Goal: Transaction & Acquisition: Purchase product/service

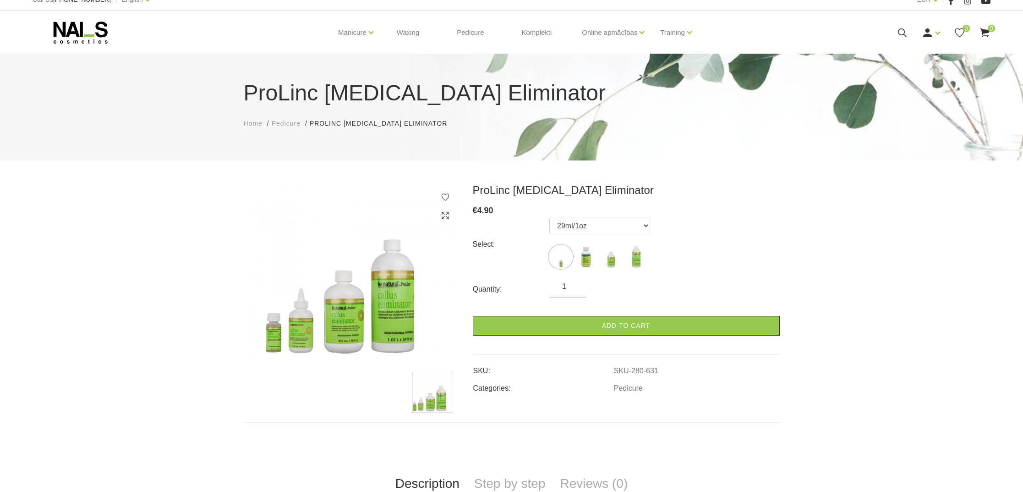
scroll to position [12, 0]
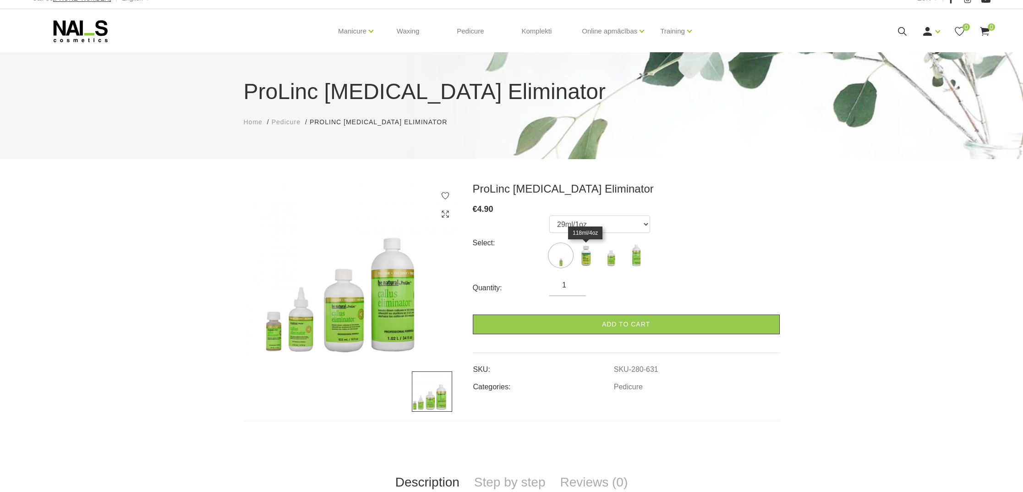
click at [586, 258] on img at bounding box center [586, 255] width 23 height 23
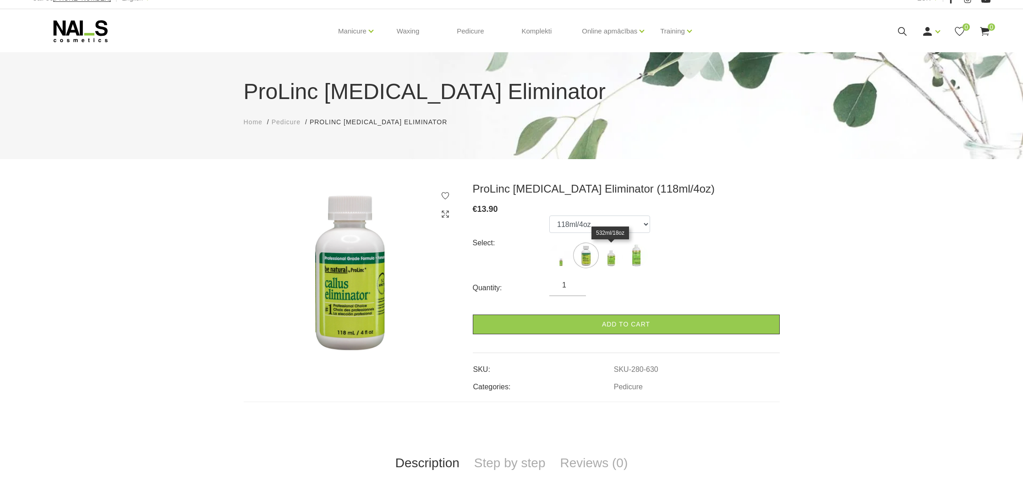
click at [612, 261] on img at bounding box center [611, 255] width 23 height 23
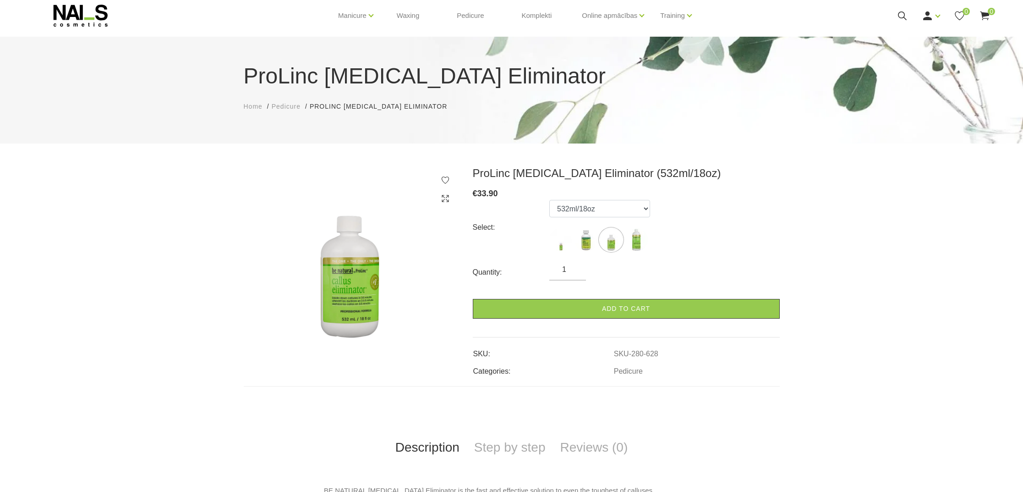
scroll to position [32, 0]
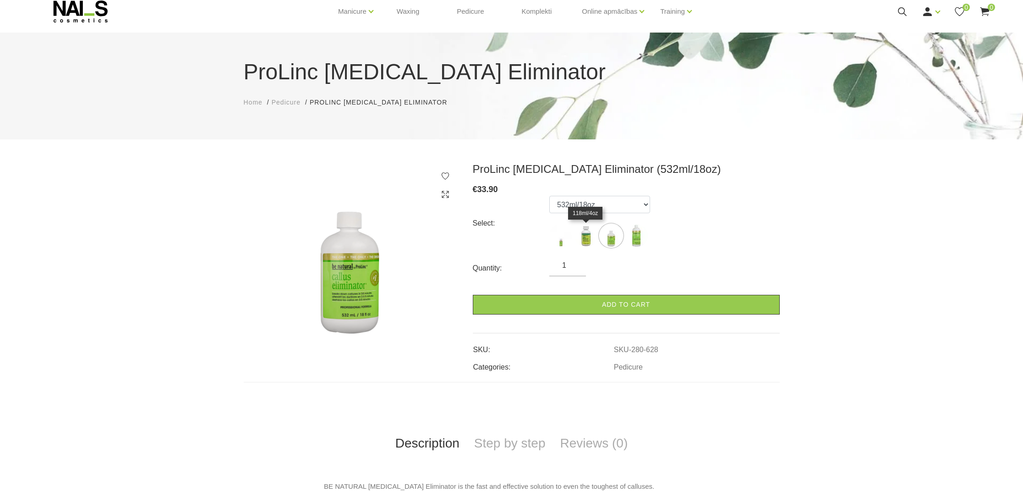
click at [583, 244] on img at bounding box center [586, 235] width 23 height 23
select select "630"
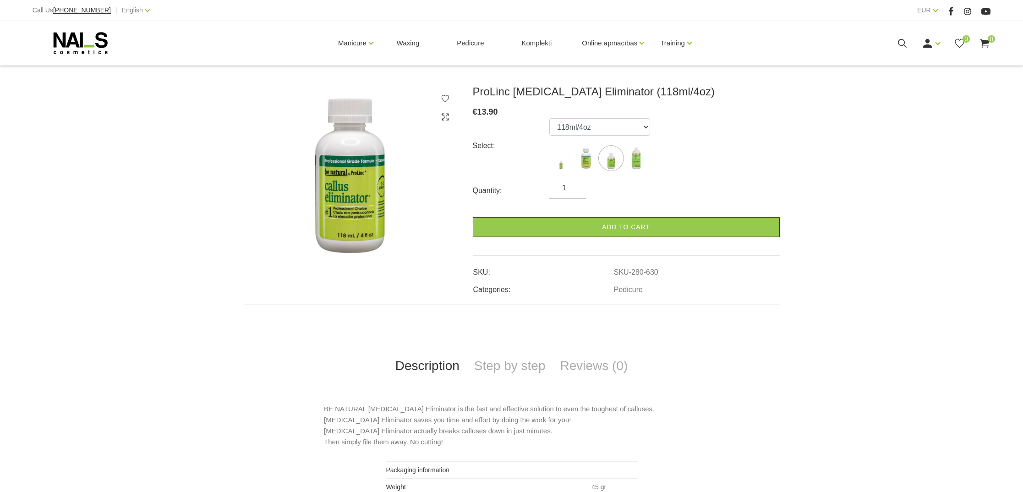
scroll to position [107, 0]
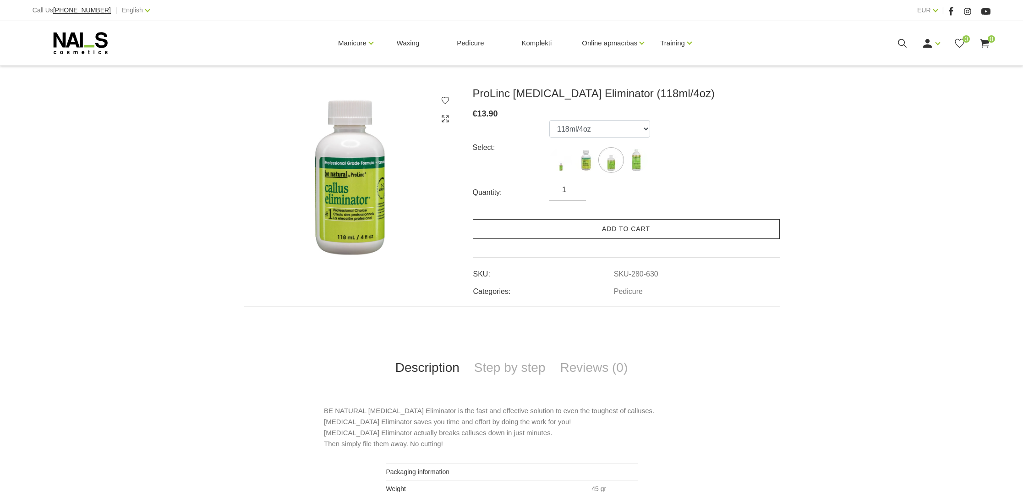
click at [522, 229] on link "Add to cart" at bounding box center [626, 229] width 307 height 20
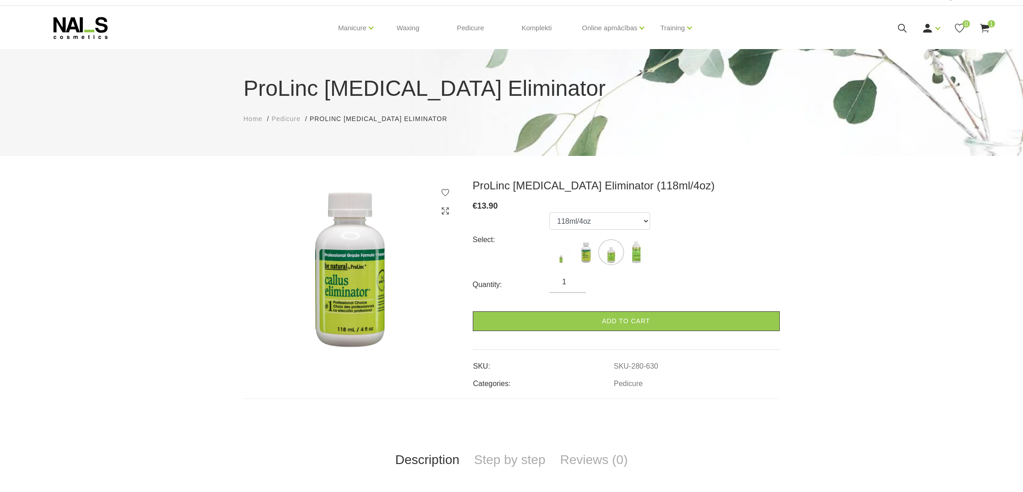
scroll to position [9, 0]
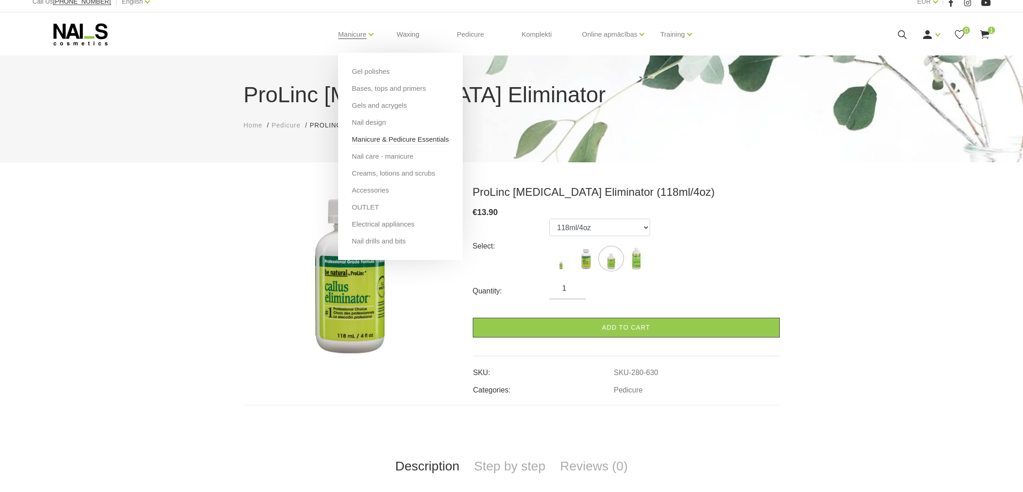
click at [356, 139] on link "Manicure & Pedicure Essentials" at bounding box center [400, 139] width 97 height 10
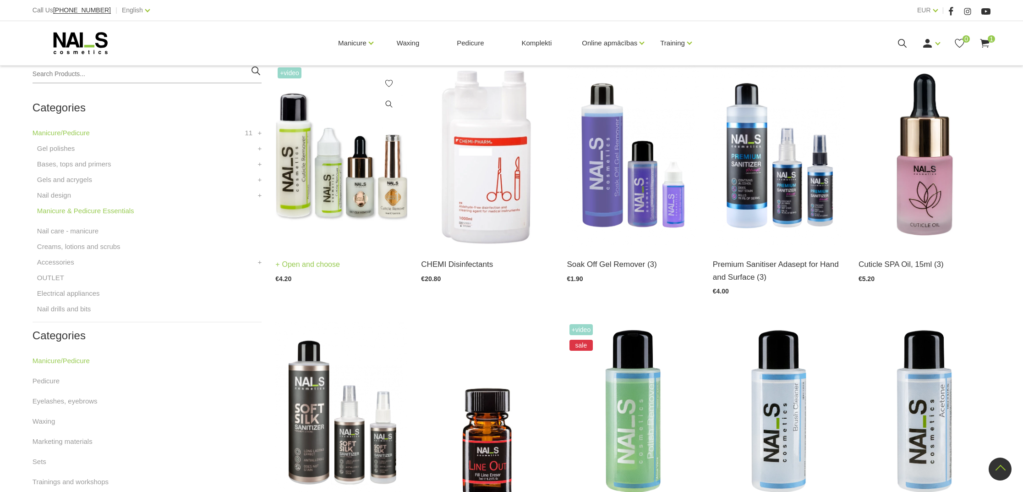
scroll to position [219, 0]
click at [331, 169] on img at bounding box center [341, 154] width 132 height 181
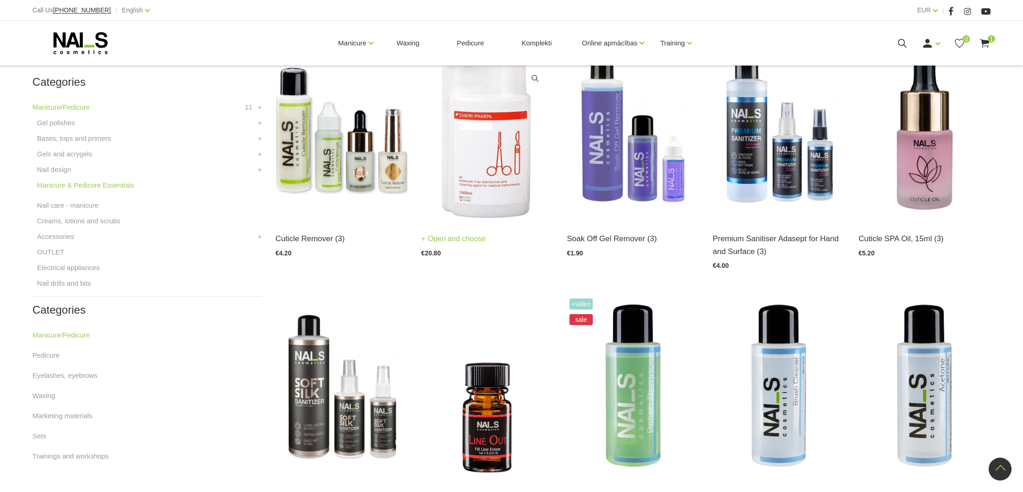
scroll to position [244, 0]
click at [603, 237] on link "Open and choose" at bounding box center [599, 239] width 65 height 13
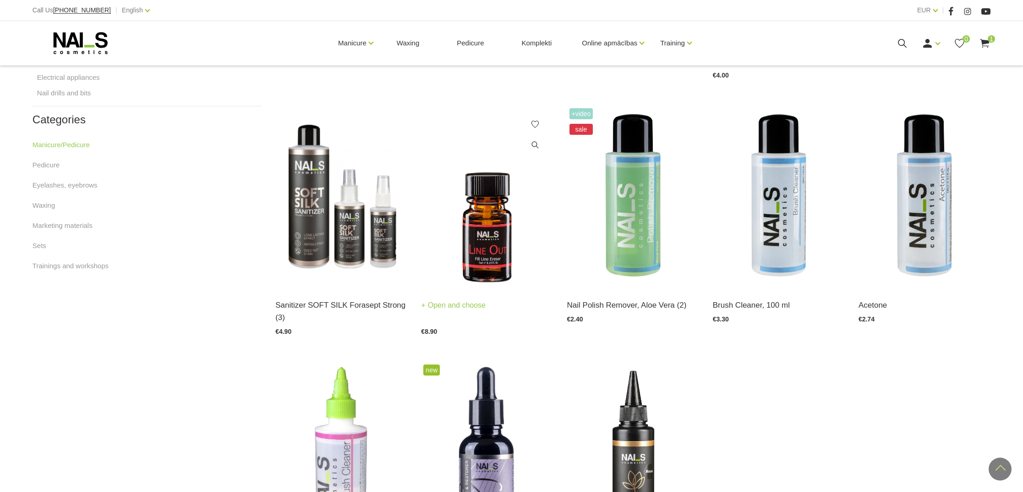
scroll to position [443, 0]
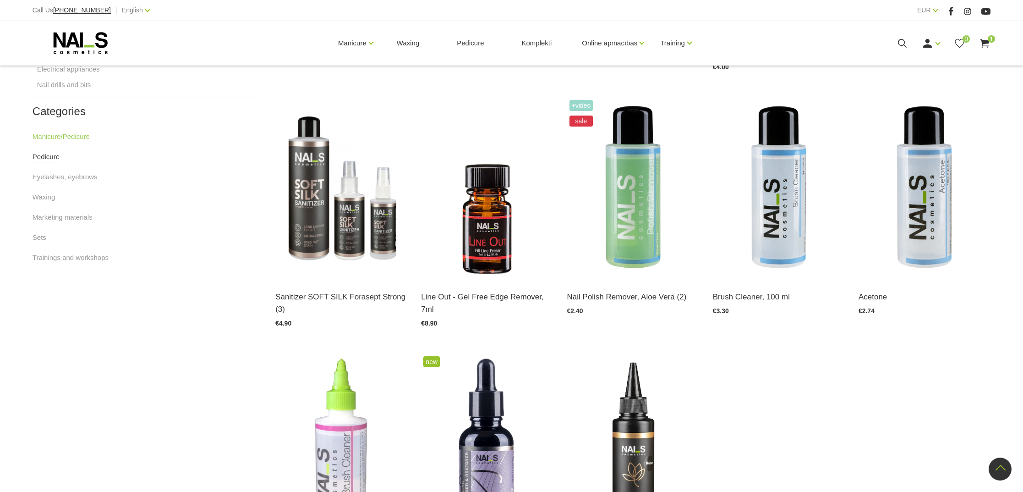
click at [44, 159] on link "Pedicure" at bounding box center [46, 156] width 27 height 11
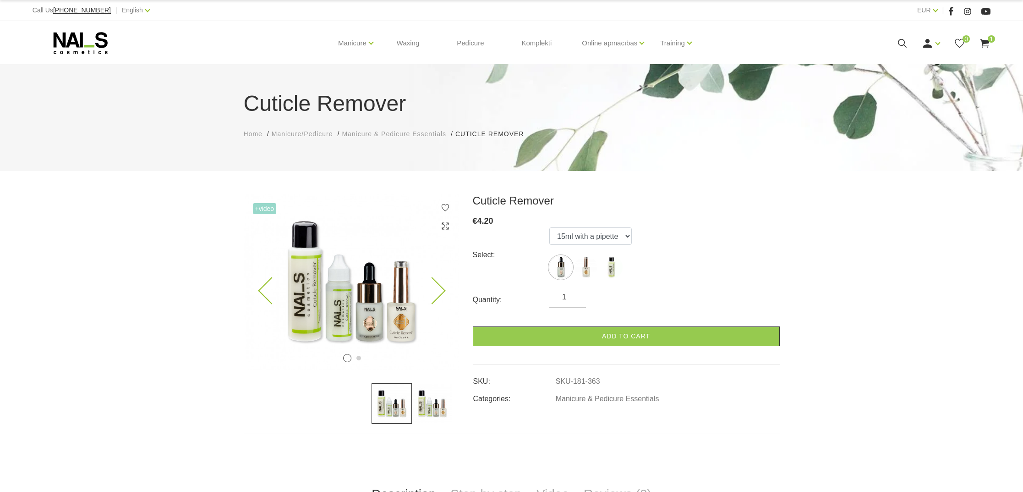
click at [335, 302] on img at bounding box center [351, 282] width 215 height 176
click at [590, 265] on img at bounding box center [586, 267] width 23 height 23
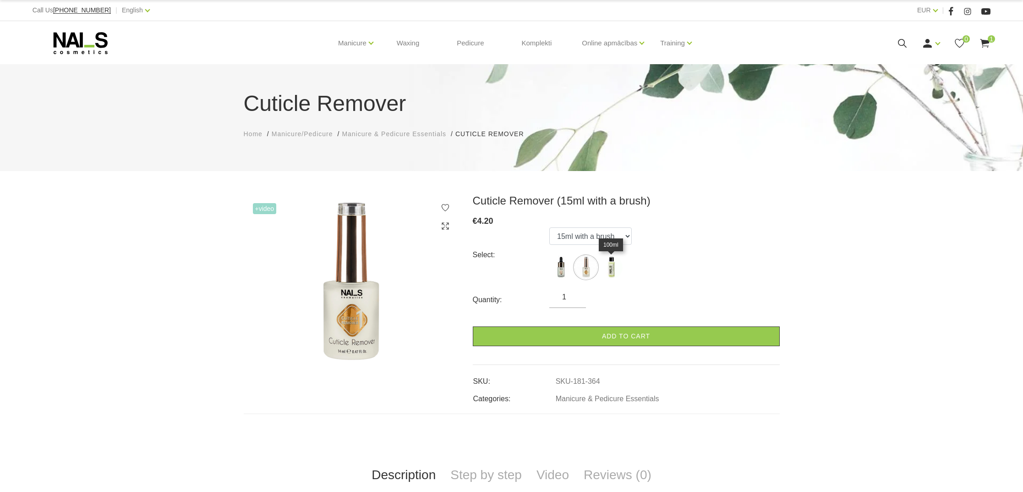
click at [607, 265] on img at bounding box center [611, 267] width 23 height 23
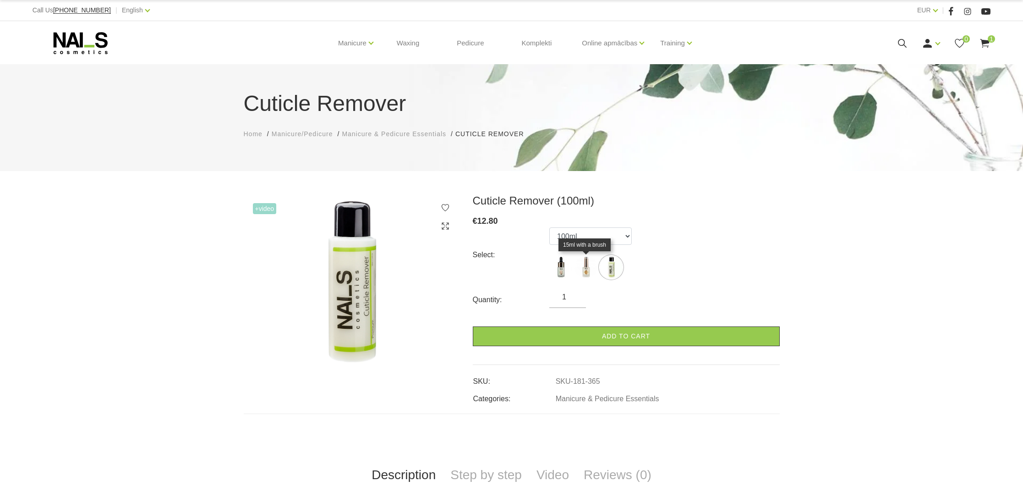
click at [585, 265] on img at bounding box center [586, 267] width 23 height 23
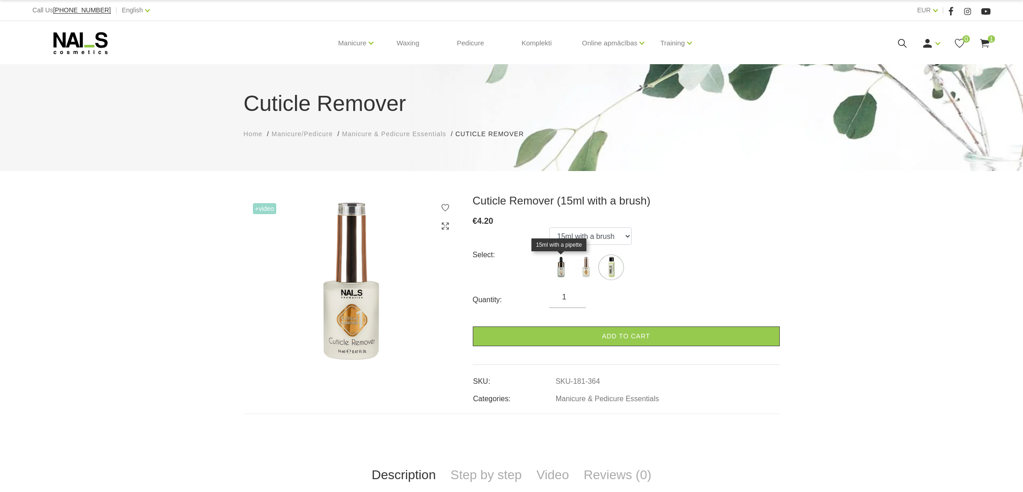
click at [565, 264] on img at bounding box center [560, 267] width 23 height 23
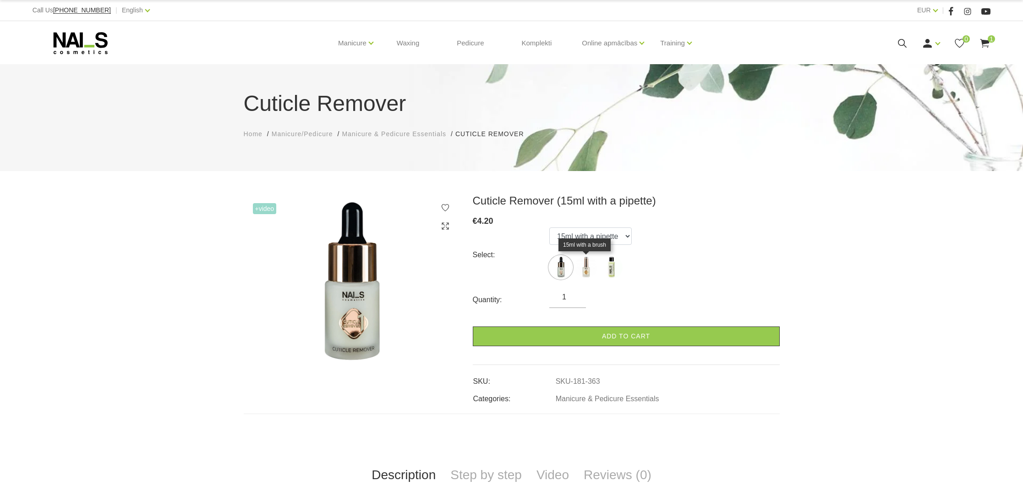
click at [586, 268] on img at bounding box center [586, 267] width 23 height 23
select select "364"
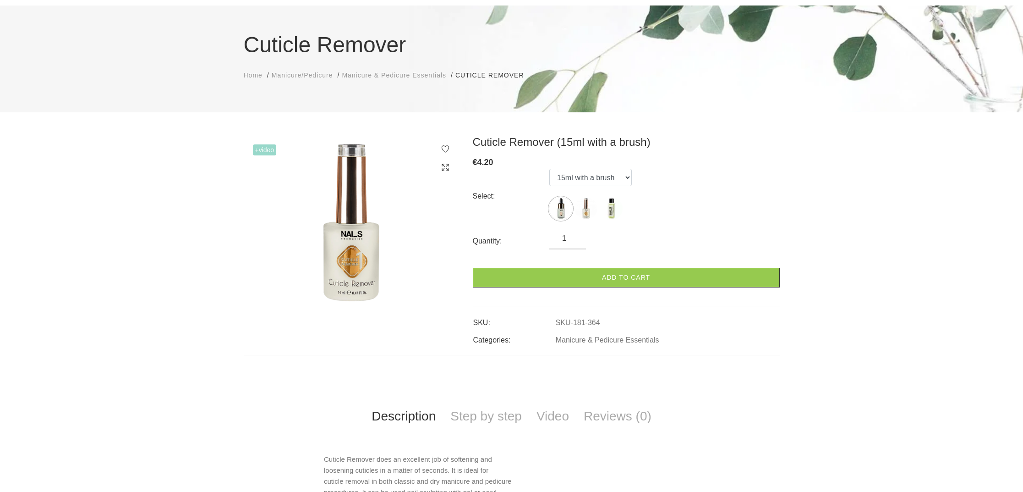
scroll to position [65, 0]
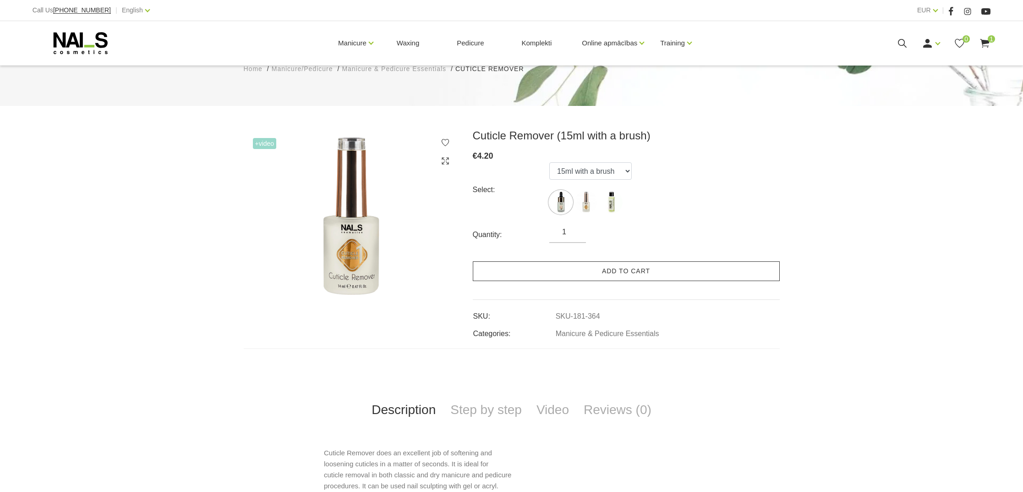
click at [604, 274] on link "Add to cart" at bounding box center [626, 271] width 307 height 20
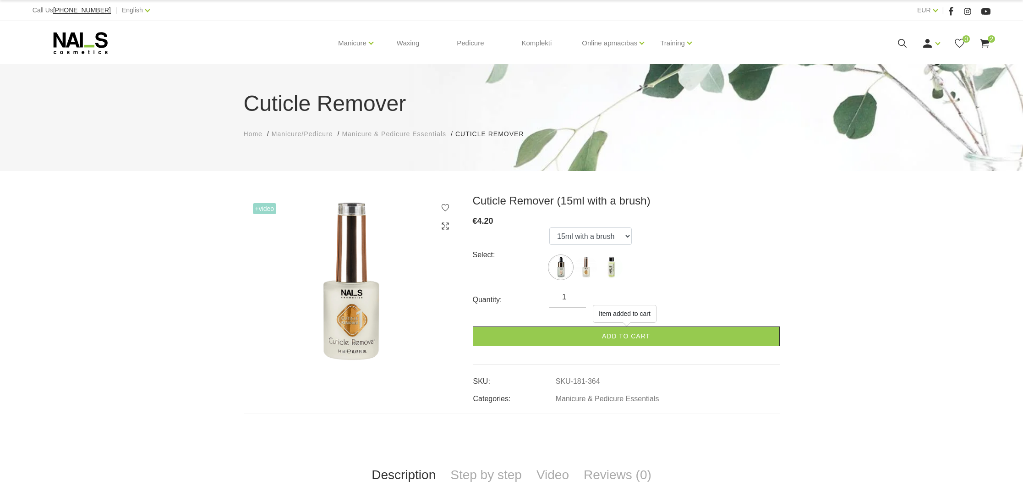
scroll to position [0, 0]
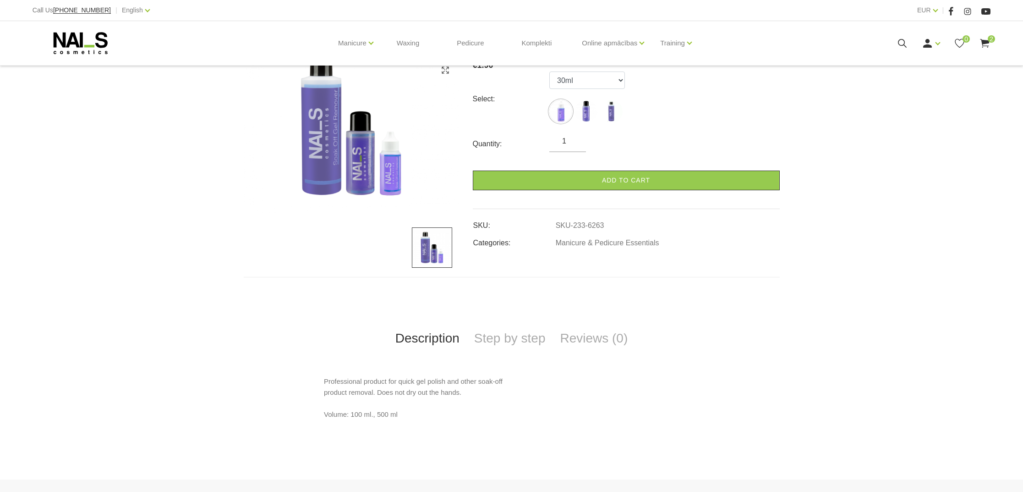
scroll to position [162, 0]
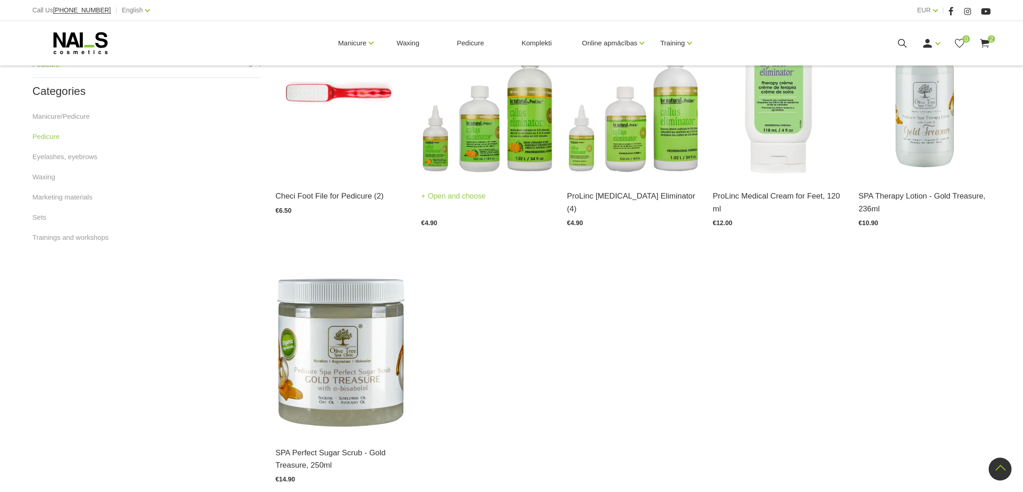
scroll to position [284, 0]
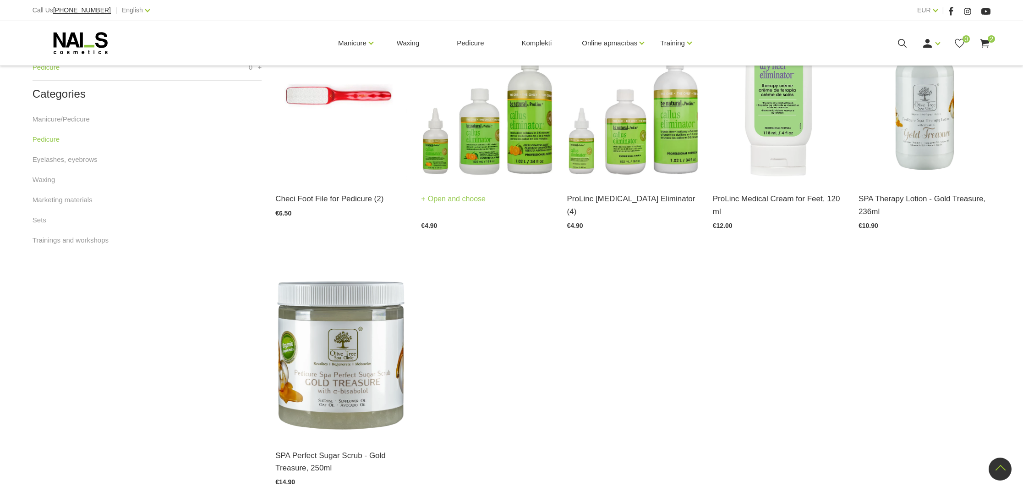
click at [478, 166] on img at bounding box center [487, 90] width 132 height 181
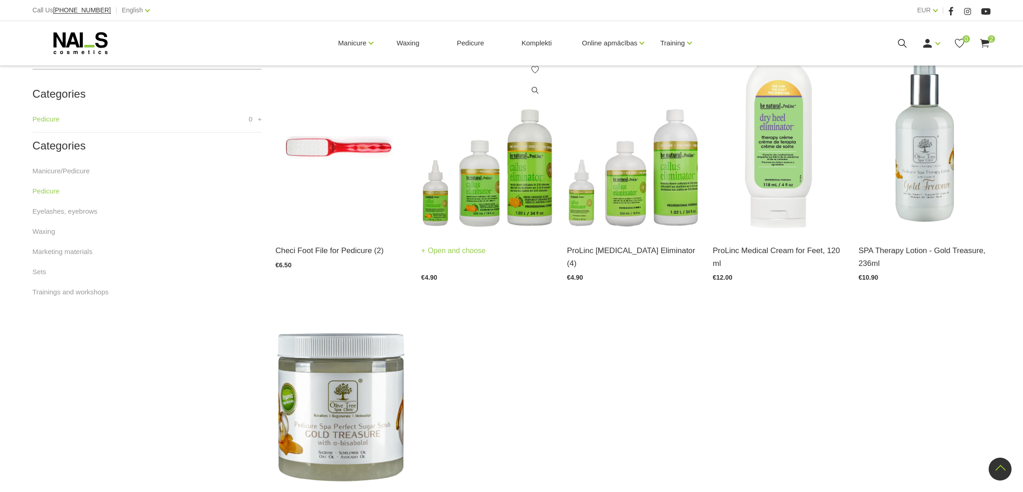
scroll to position [226, 0]
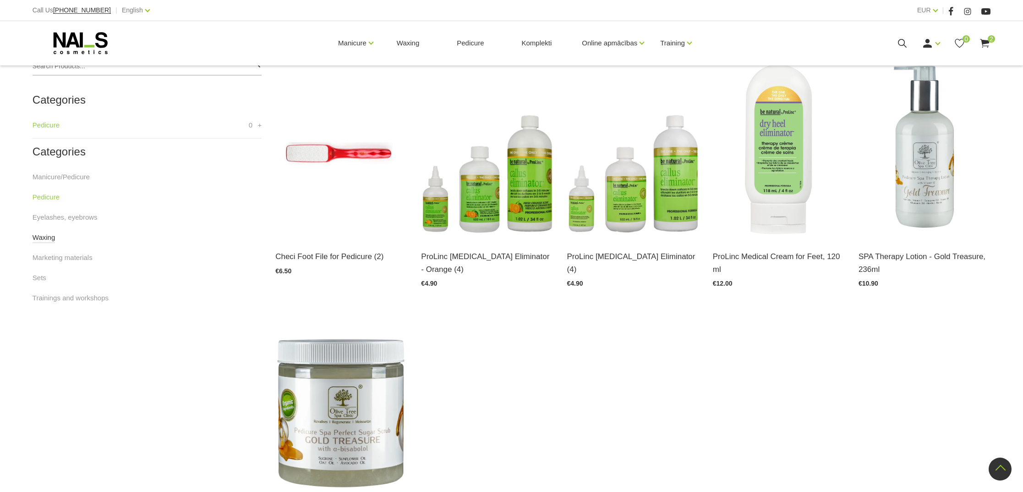
click at [42, 235] on link "Waxing" at bounding box center [44, 237] width 22 height 11
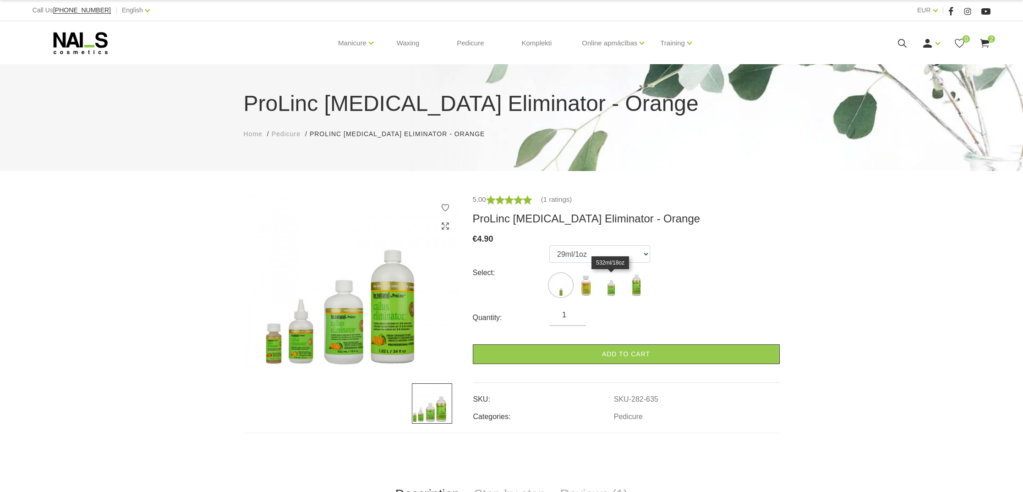
click at [614, 291] on img at bounding box center [611, 285] width 23 height 23
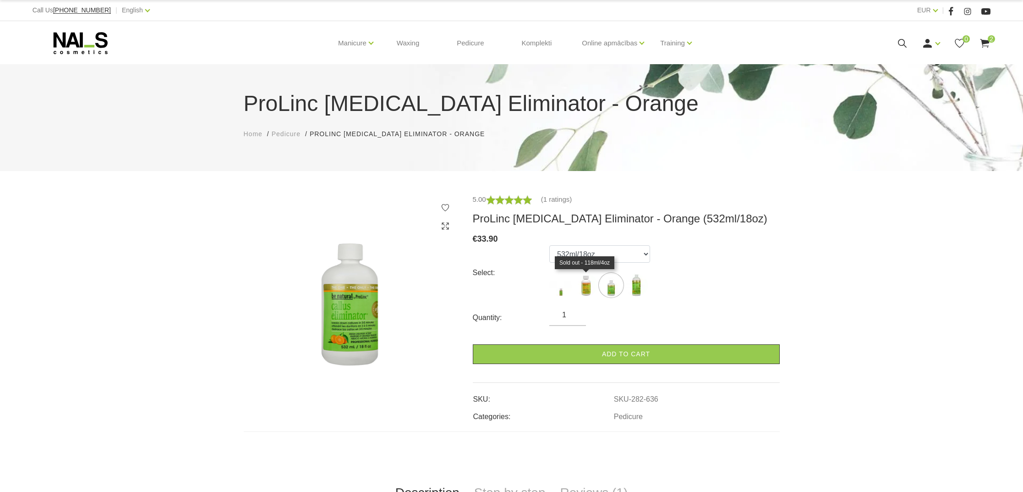
scroll to position [4, 0]
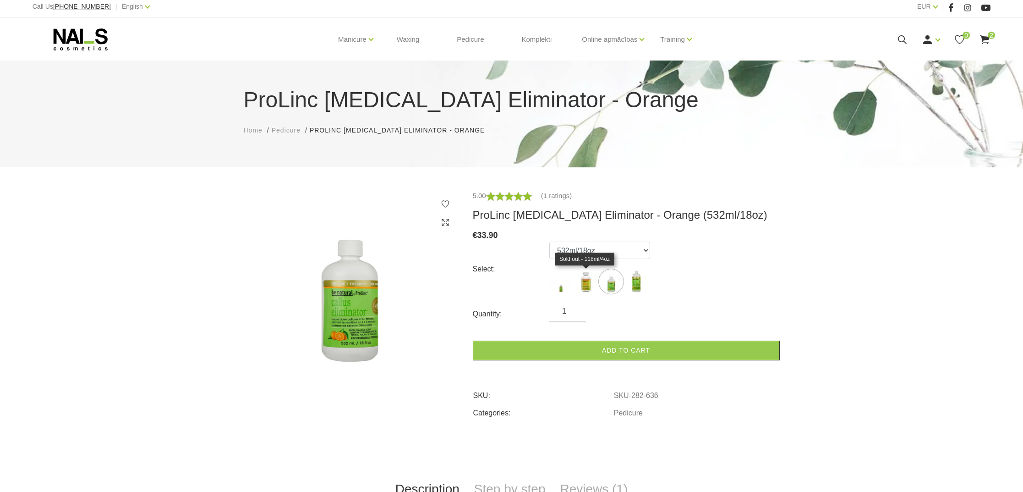
click at [585, 288] on img at bounding box center [586, 281] width 23 height 23
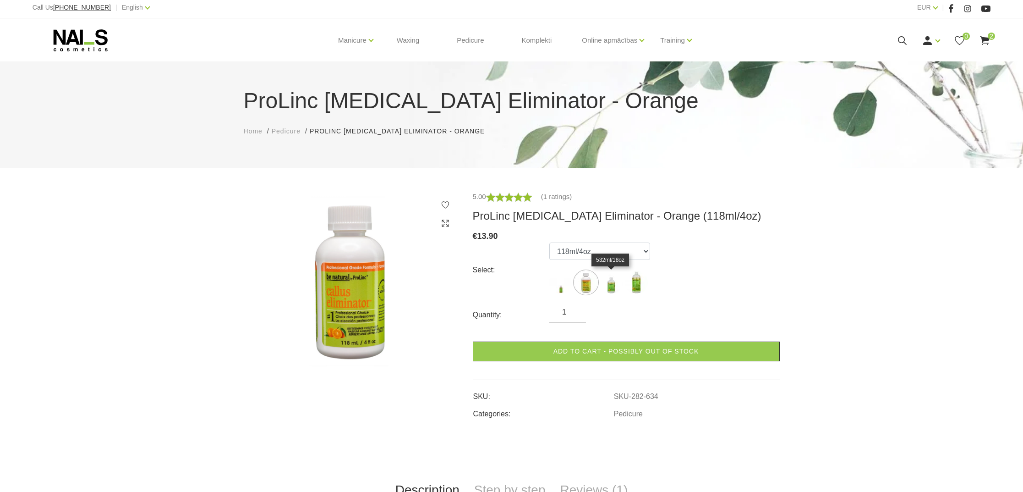
click at [612, 285] on img at bounding box center [611, 282] width 23 height 23
select select "636"
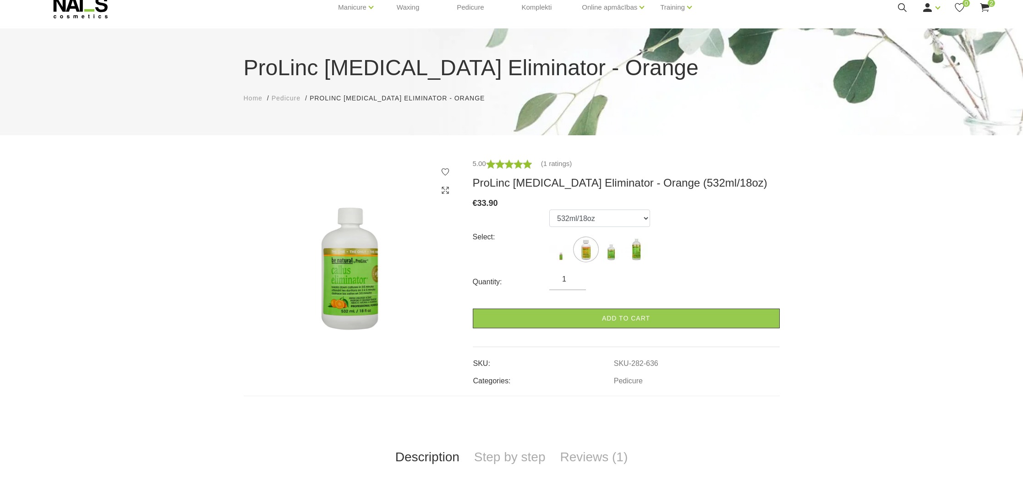
scroll to position [33, 0]
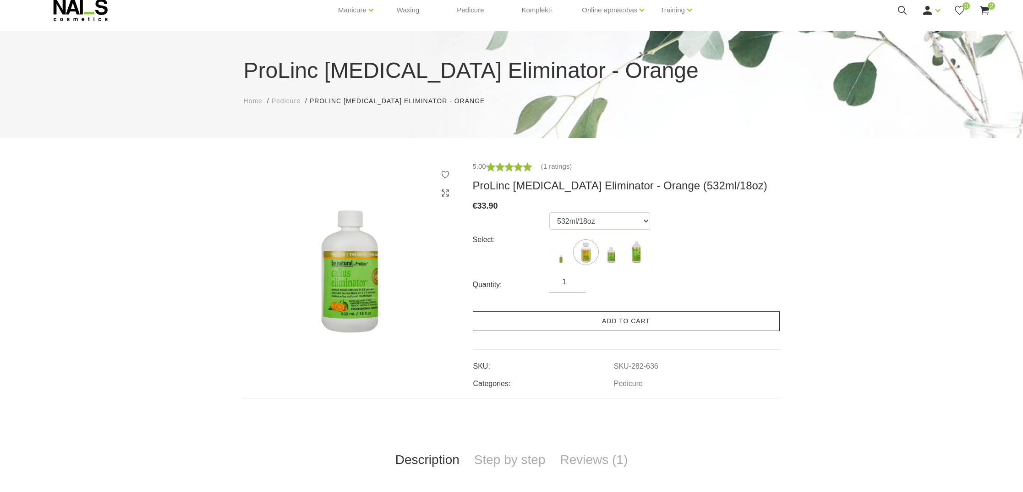
click at [629, 324] on link "Add to cart" at bounding box center [626, 321] width 307 height 20
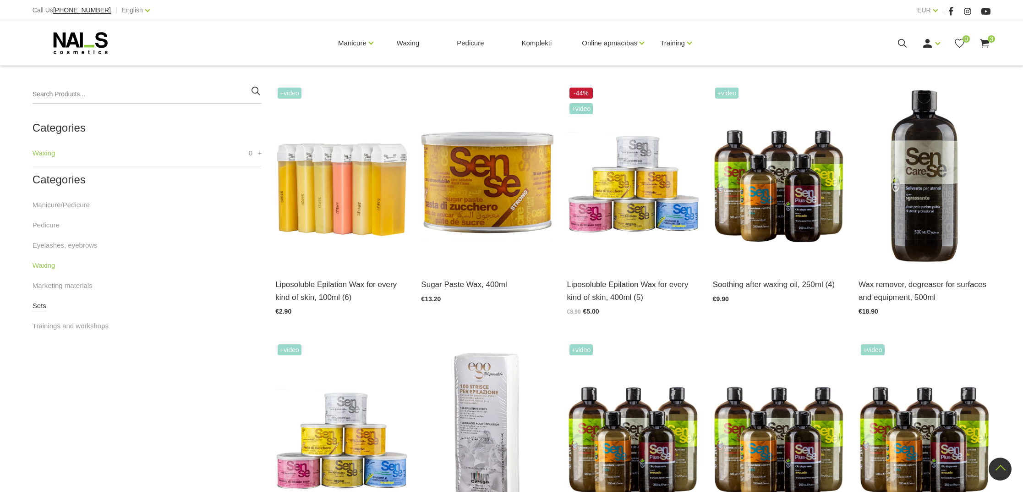
scroll to position [197, 0]
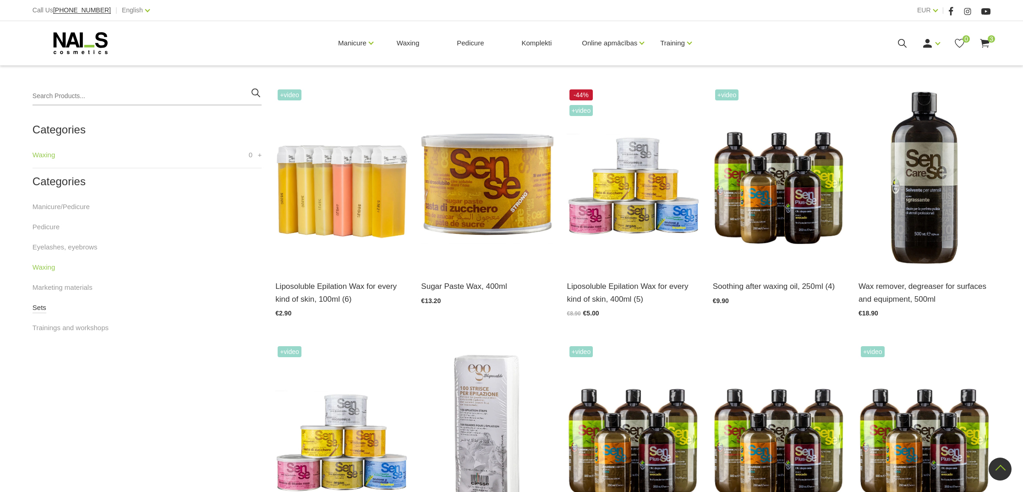
click at [37, 306] on link "Sets" at bounding box center [40, 307] width 14 height 11
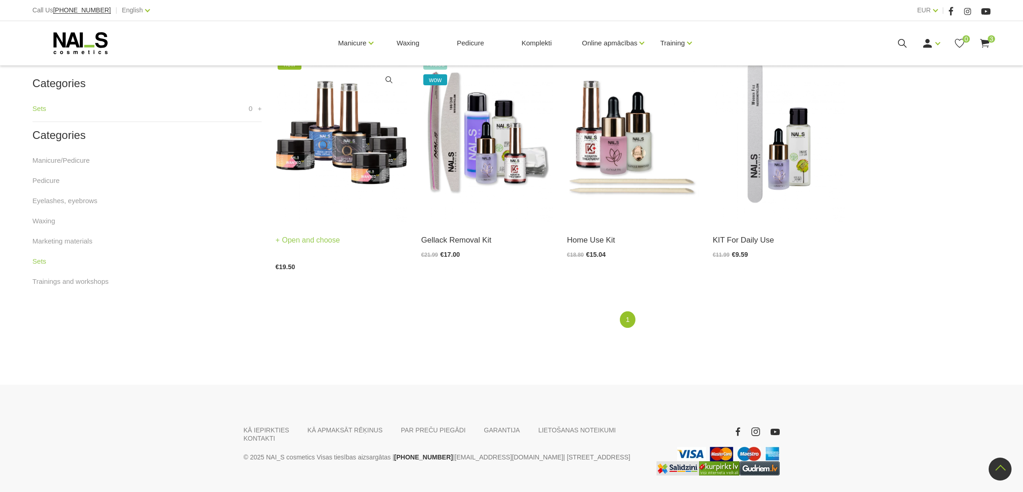
scroll to position [242, 1]
click at [77, 281] on link "Trainings and workshops" at bounding box center [71, 282] width 76 height 11
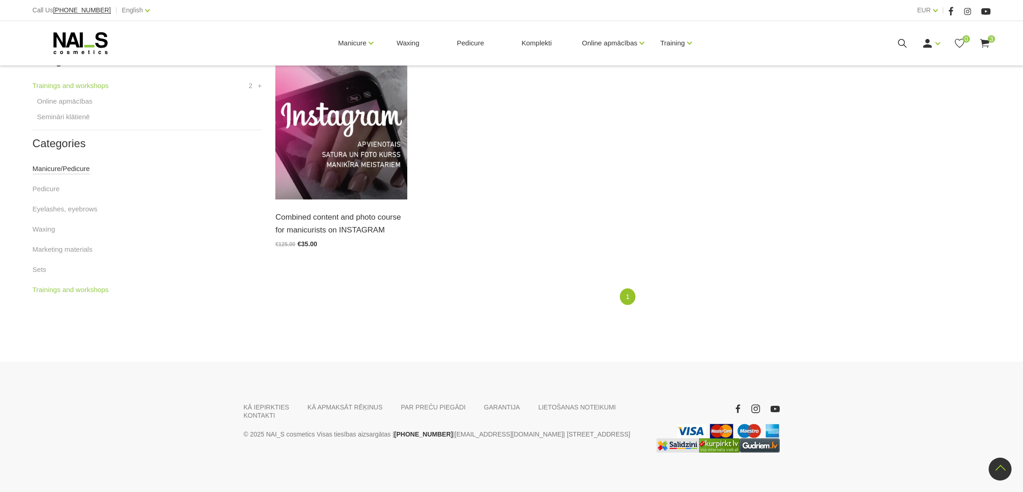
scroll to position [263, 0]
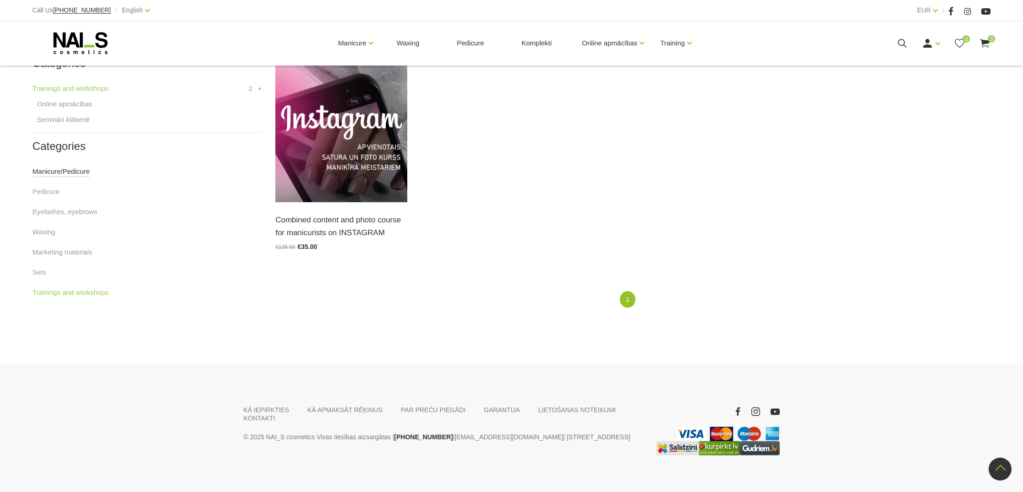
click at [52, 171] on link "Manicure/Pedicure" at bounding box center [61, 171] width 57 height 11
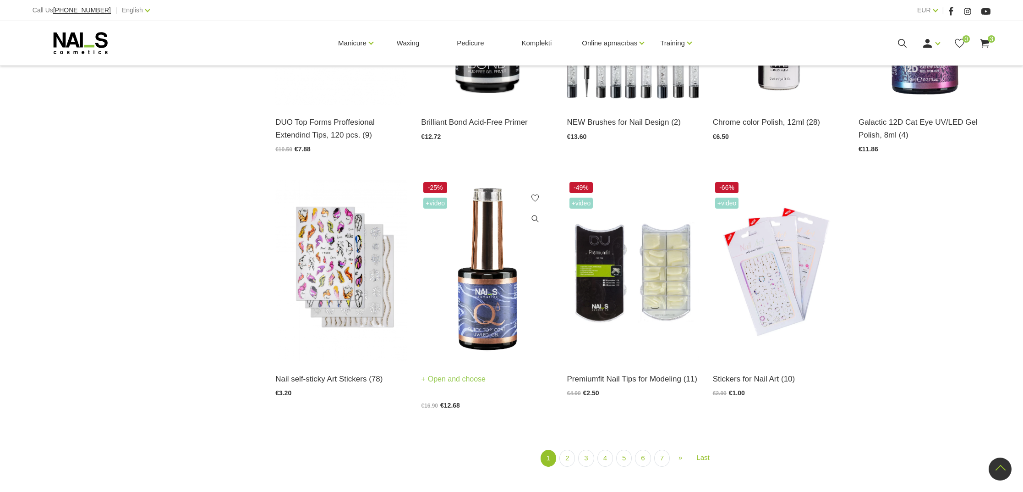
scroll to position [1141, 0]
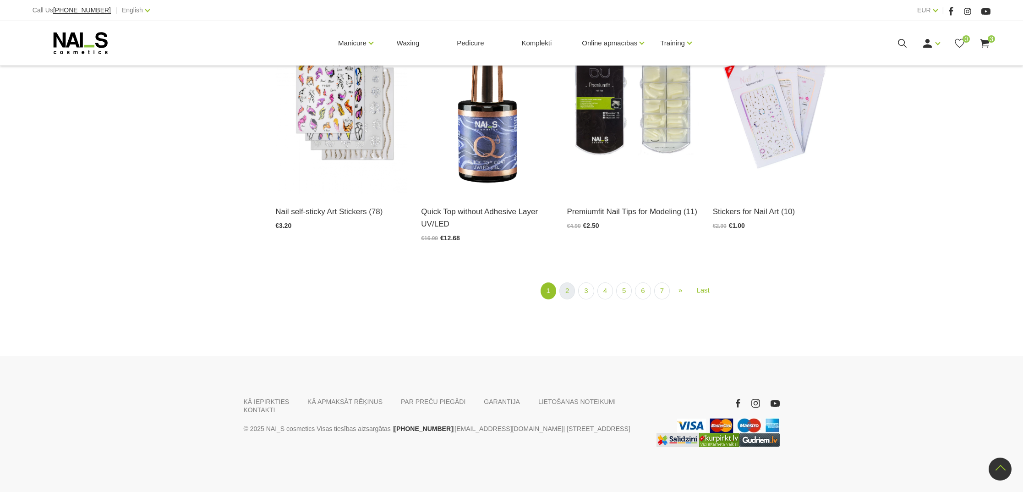
click at [569, 289] on link "2" at bounding box center [568, 290] width 16 height 17
click at [564, 289] on link "2" at bounding box center [568, 290] width 16 height 17
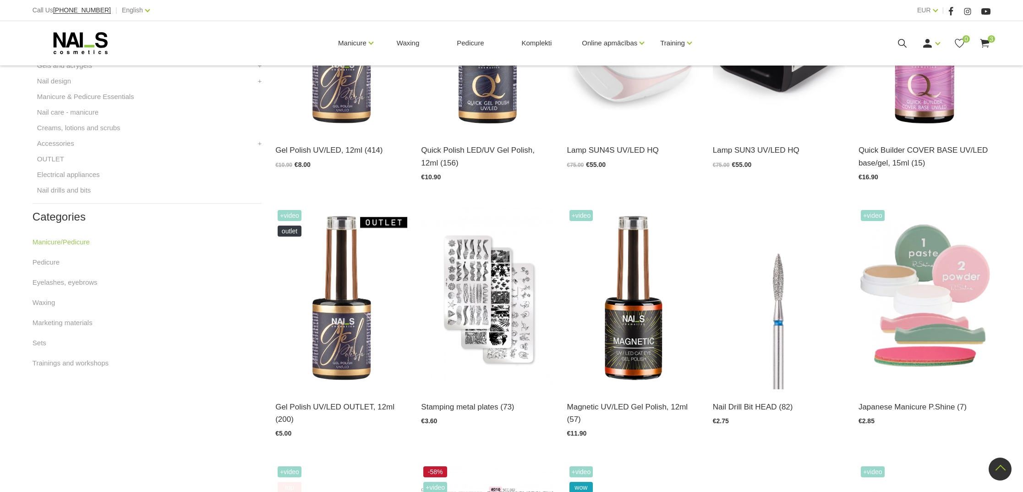
scroll to position [198, 0]
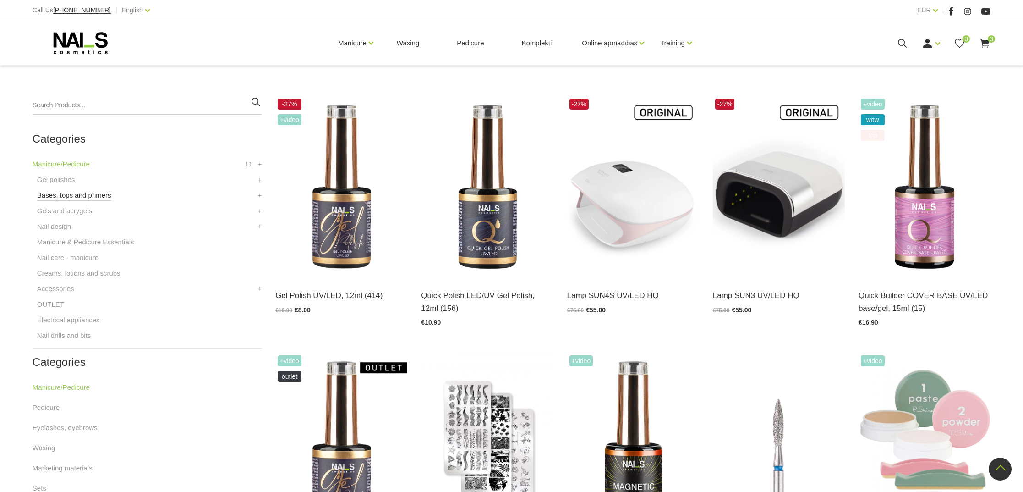
click at [84, 197] on link "Bases, tops and primers" at bounding box center [74, 195] width 74 height 11
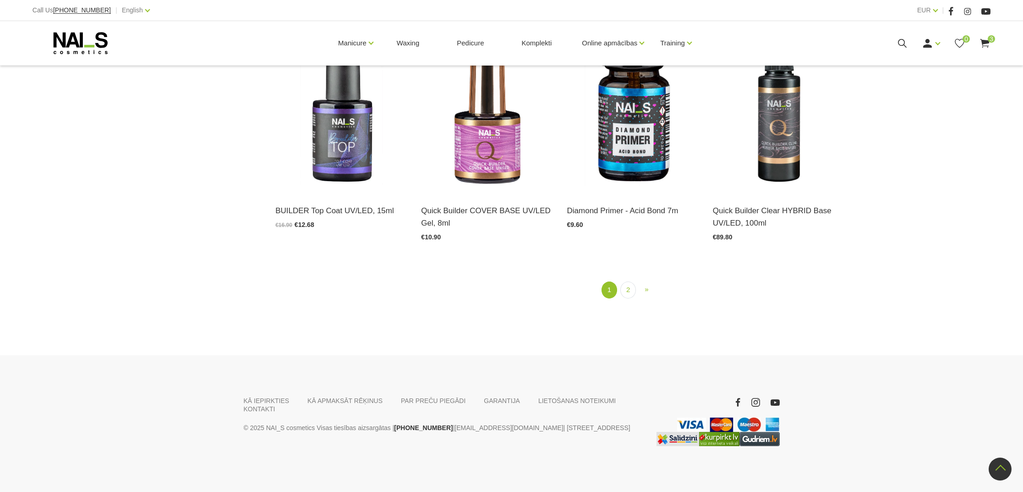
scroll to position [1285, 0]
click at [625, 291] on link "2" at bounding box center [628, 290] width 16 height 17
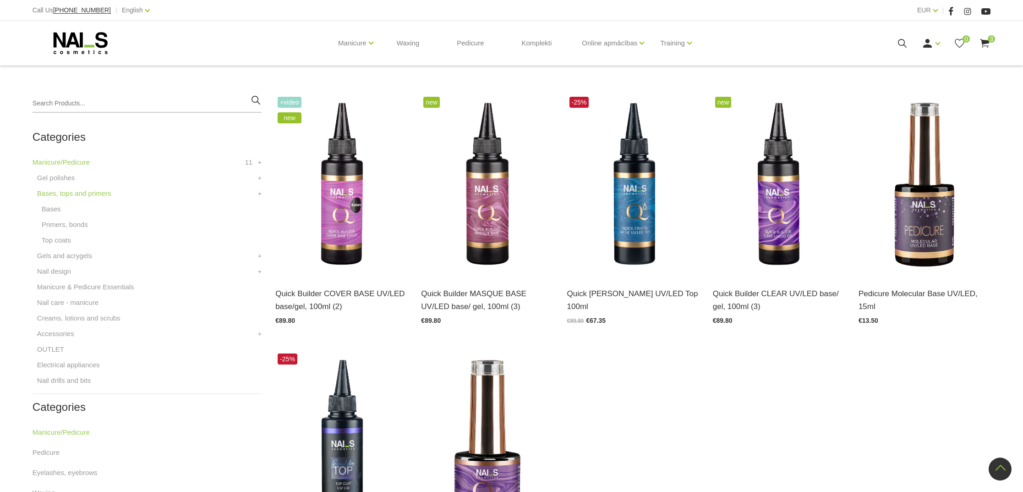
scroll to position [187, 0]
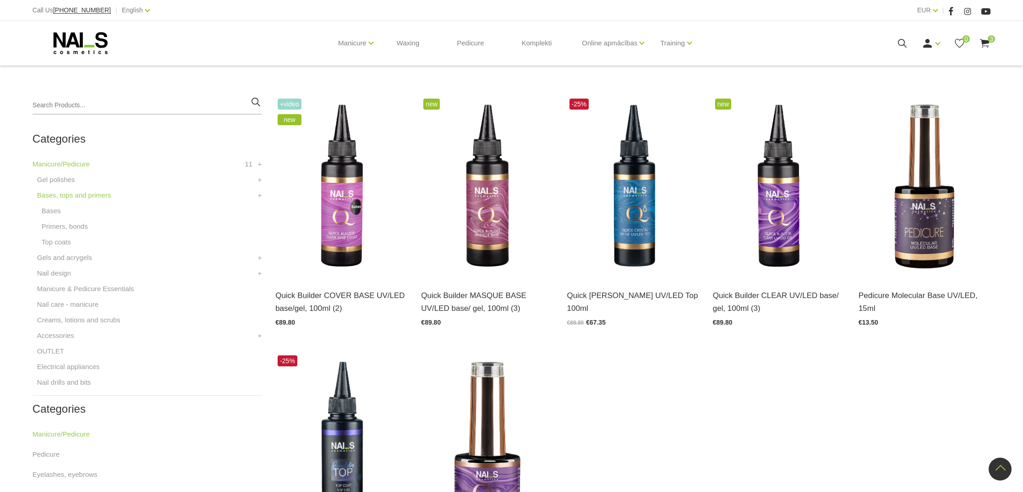
click at [987, 37] on div "Manicure Gel polishes Bases, tops and primers Gels and acrygels Nail design Man…" at bounding box center [512, 43] width 958 height 44
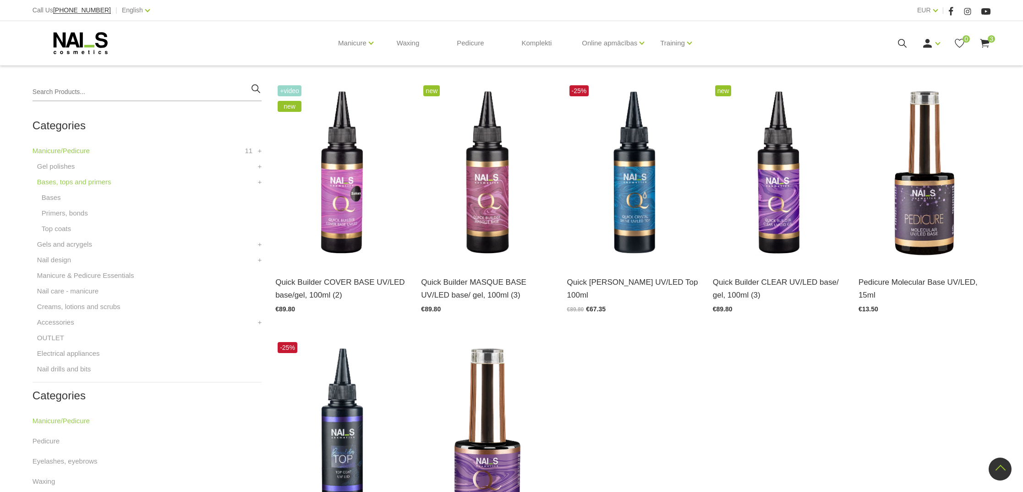
click at [986, 42] on use at bounding box center [985, 43] width 9 height 9
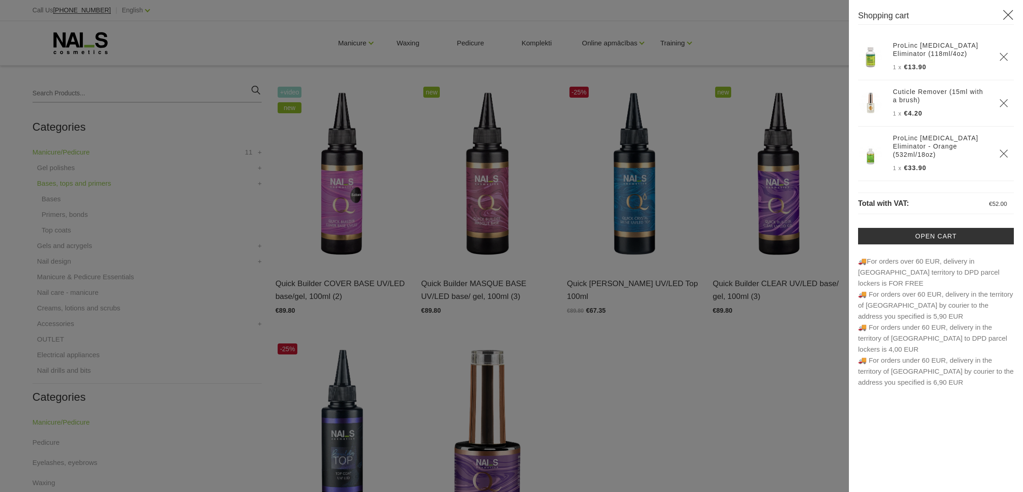
click at [1001, 149] on icon "Delete" at bounding box center [1003, 153] width 9 height 9
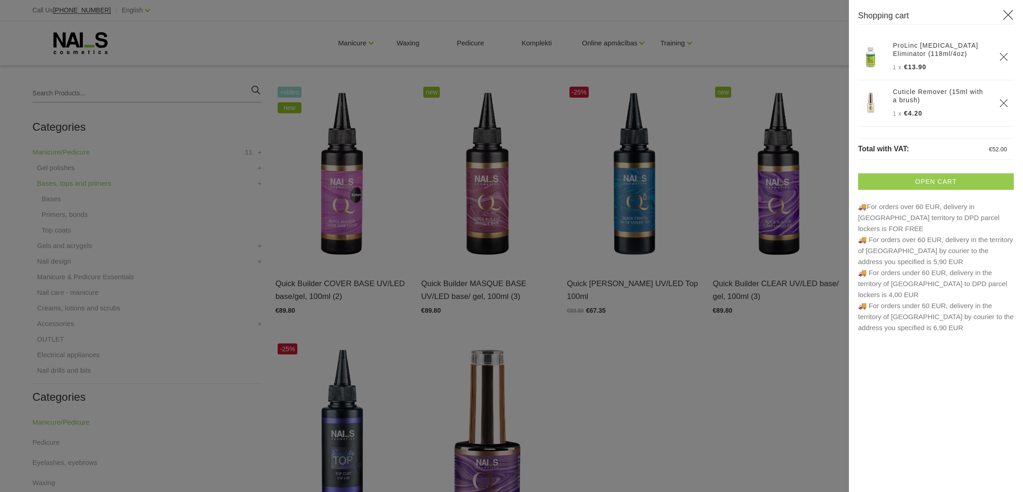
click at [938, 181] on link "Open cart" at bounding box center [936, 181] width 156 height 16
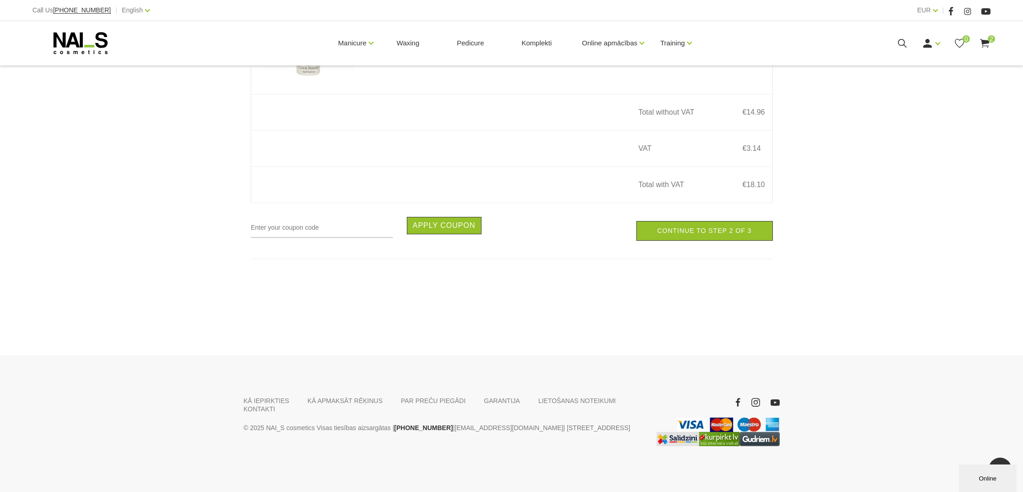
scroll to position [332, 0]
click at [704, 231] on link "Continue to step 2 of 3" at bounding box center [704, 231] width 137 height 20
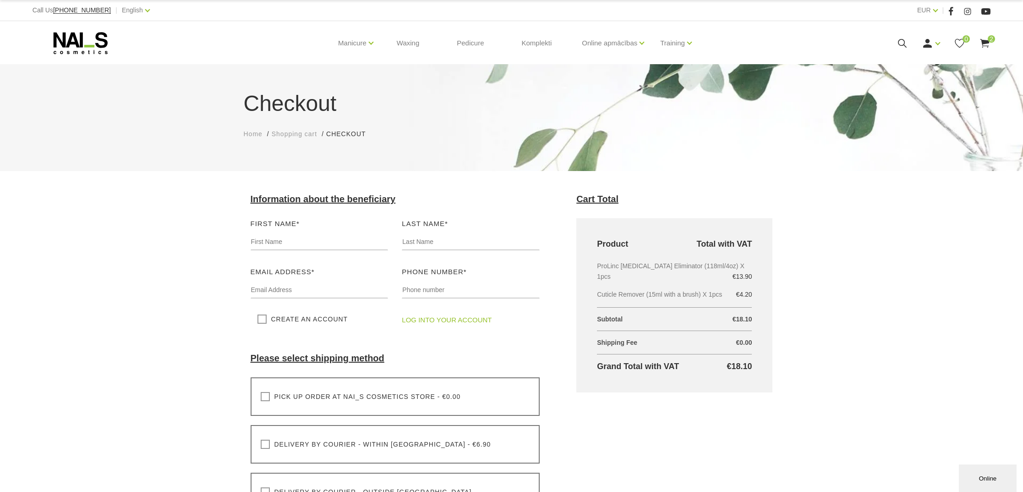
click at [984, 42] on use at bounding box center [985, 43] width 9 height 9
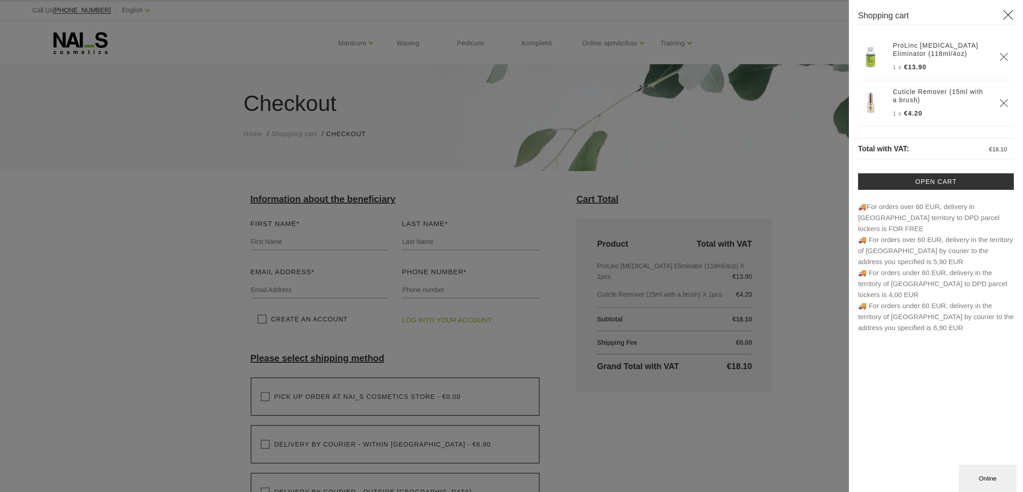
click at [957, 59] on th "ProLinc Callus Eliminator (118ml/4oz) 1 x €13.90" at bounding box center [941, 57] width 106 height 46
click at [874, 58] on img at bounding box center [870, 56] width 23 height 23
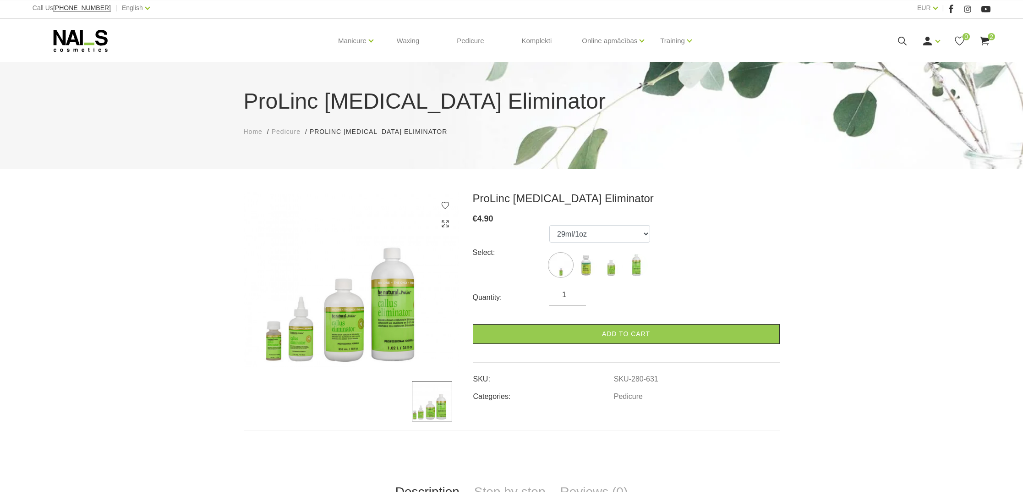
scroll to position [1, 0]
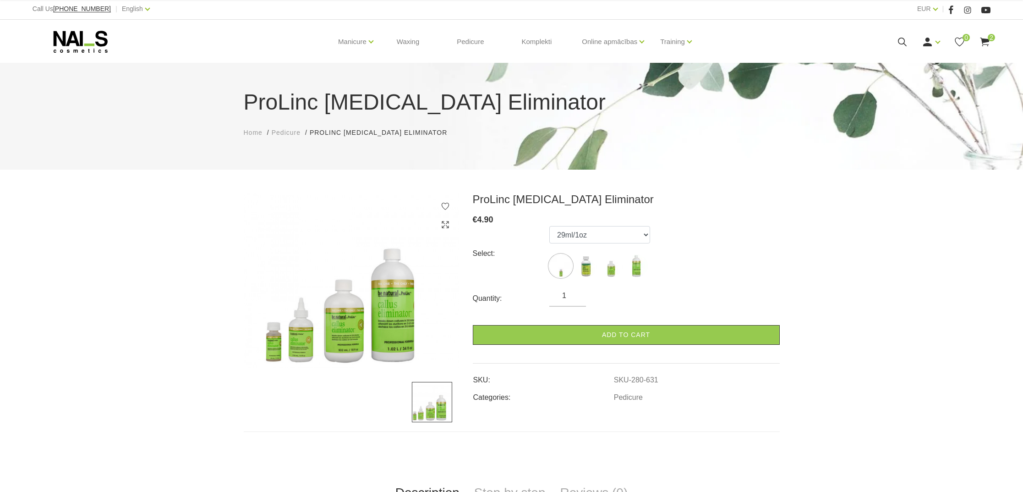
click at [333, 338] on img at bounding box center [351, 280] width 215 height 176
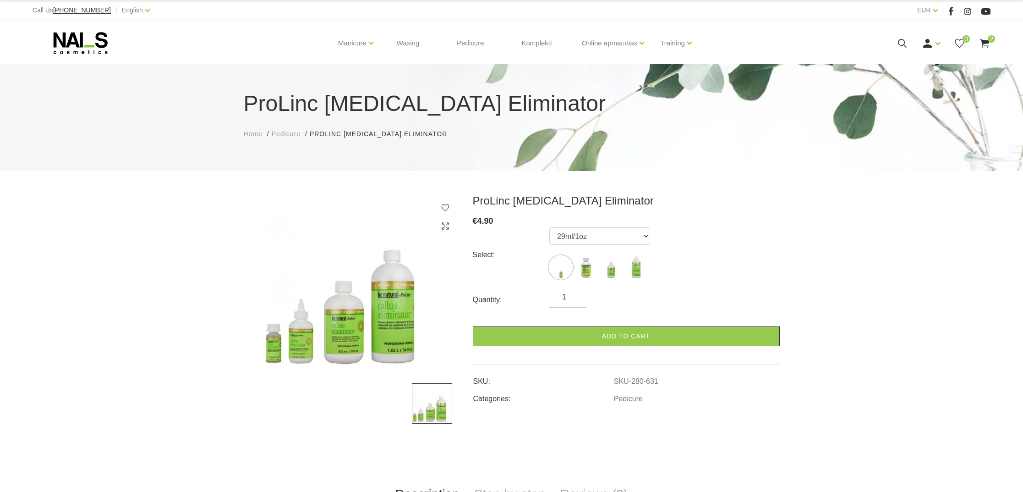
click at [339, 340] on img at bounding box center [351, 282] width 215 height 176
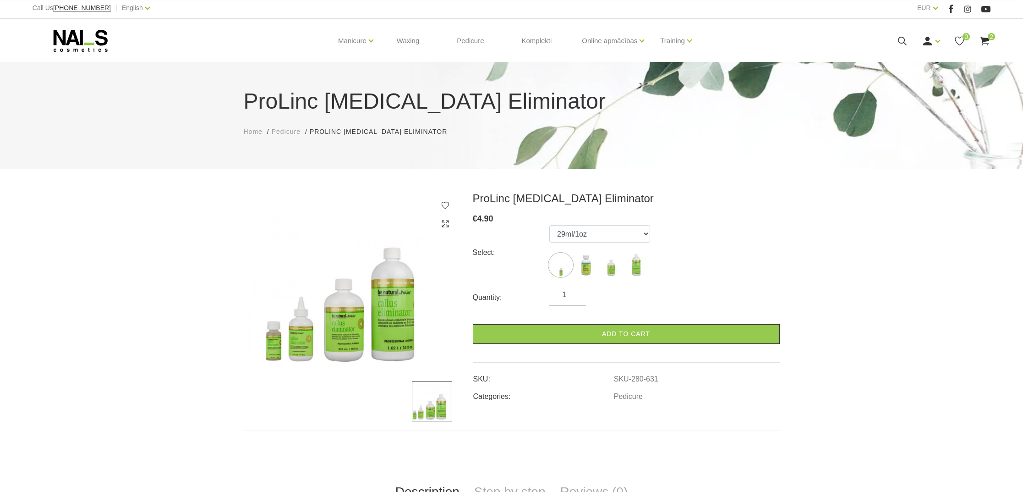
click at [404, 317] on img at bounding box center [351, 280] width 215 height 176
click at [591, 270] on img at bounding box center [586, 264] width 23 height 23
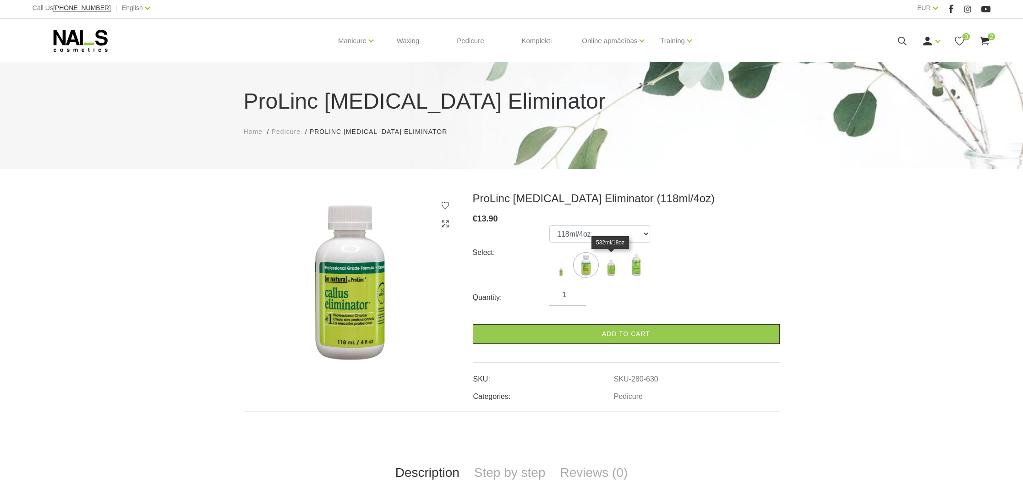
click at [607, 269] on img at bounding box center [611, 264] width 23 height 23
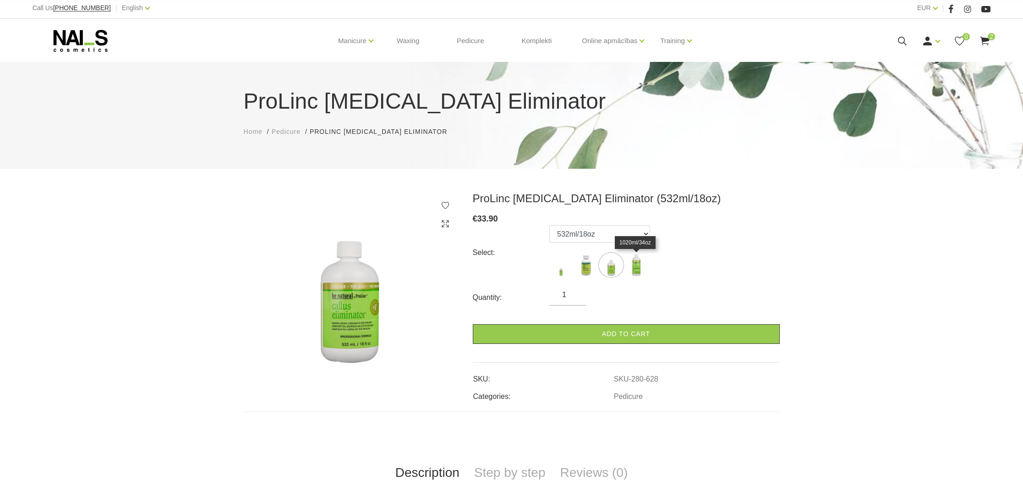
click at [642, 264] on img at bounding box center [636, 264] width 23 height 23
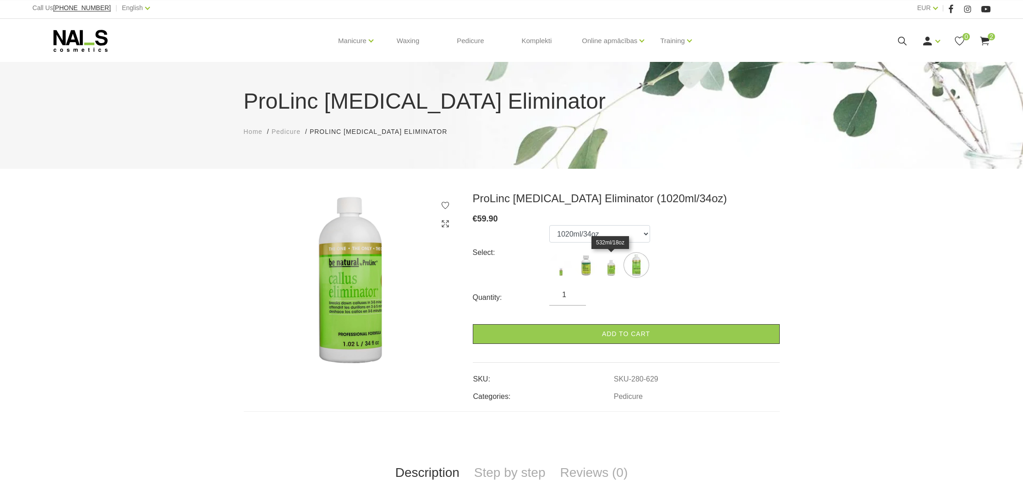
click at [613, 267] on img at bounding box center [611, 264] width 23 height 23
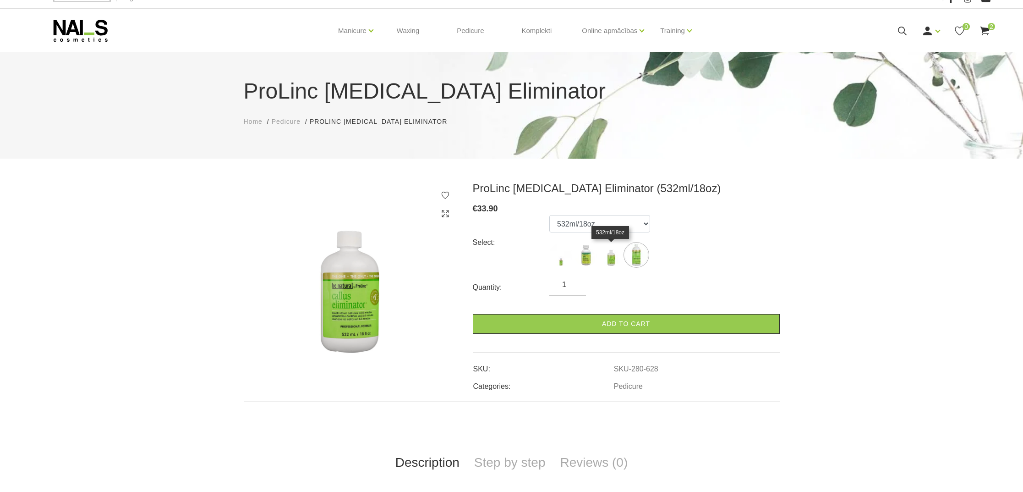
click at [609, 263] on img at bounding box center [611, 254] width 23 height 23
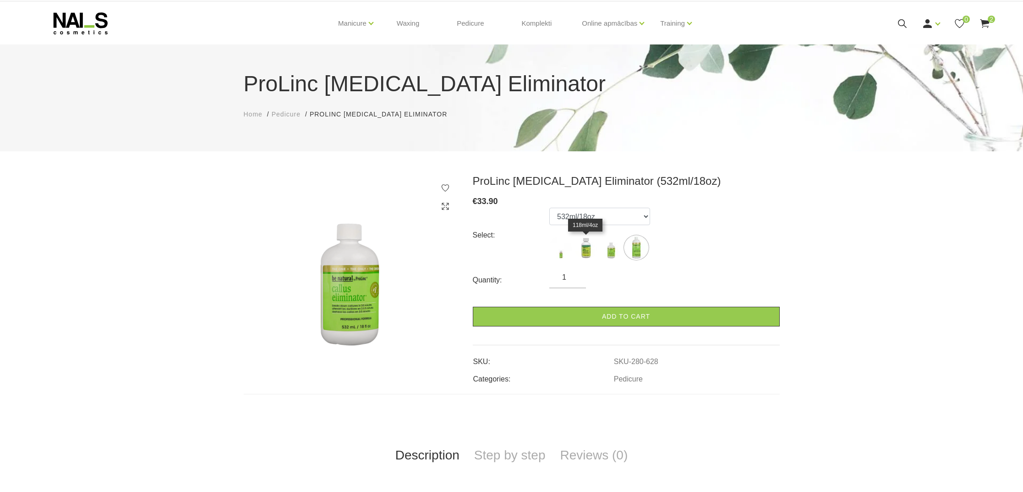
click at [583, 252] on img at bounding box center [586, 247] width 23 height 23
select select "630"
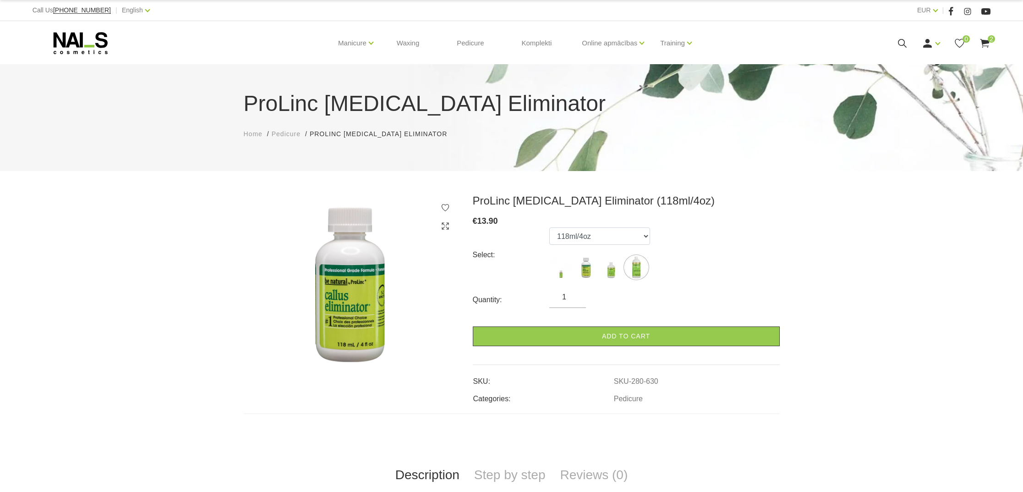
scroll to position [0, 0]
click at [982, 41] on use at bounding box center [985, 43] width 9 height 9
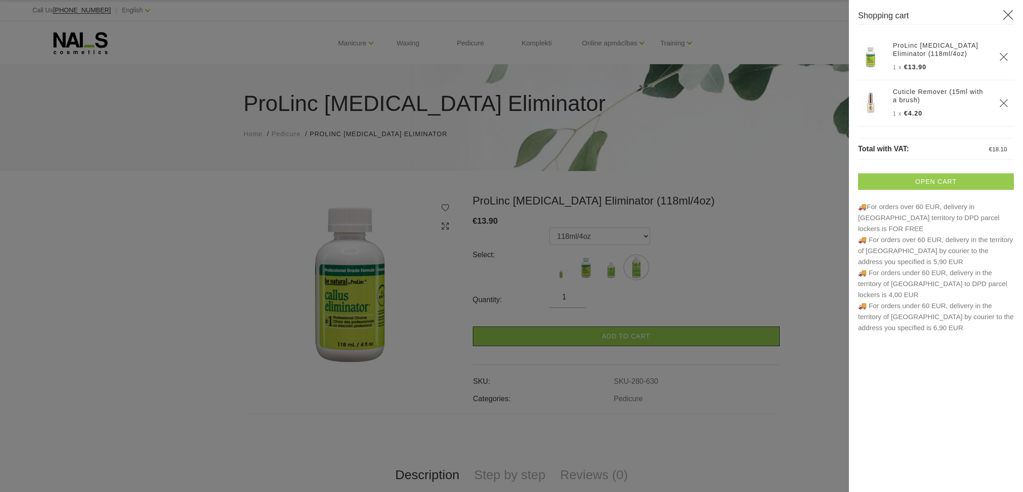
click at [906, 176] on link "Open cart" at bounding box center [936, 181] width 156 height 16
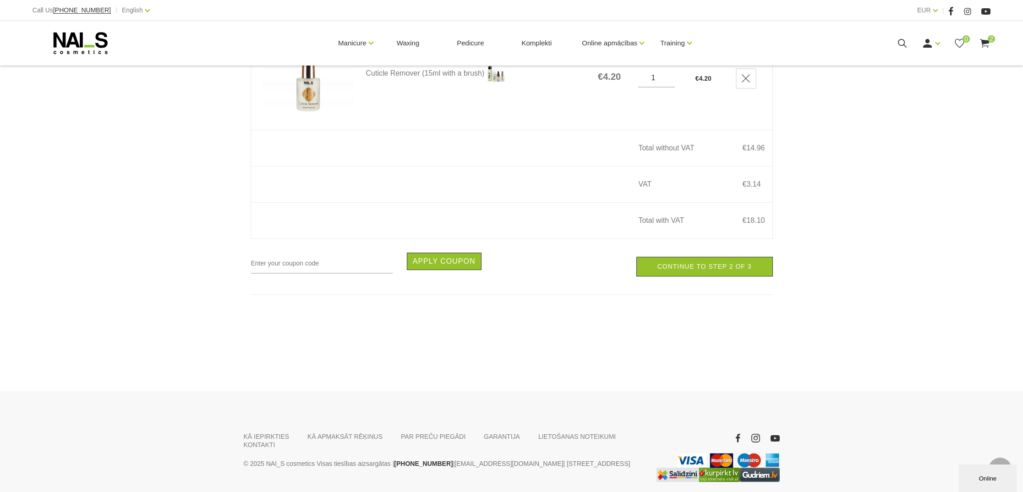
scroll to position [312, 0]
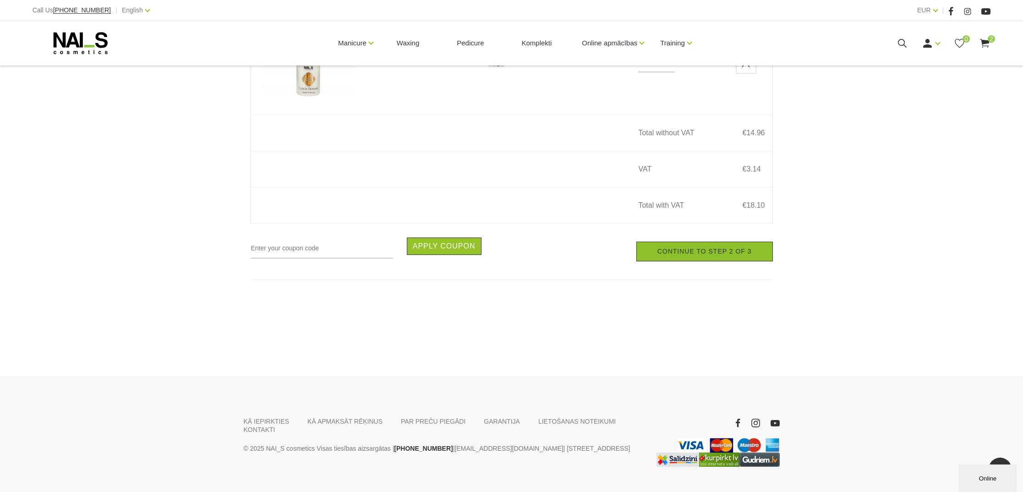
click at [666, 254] on link "Continue to step 2 of 3" at bounding box center [704, 251] width 137 height 20
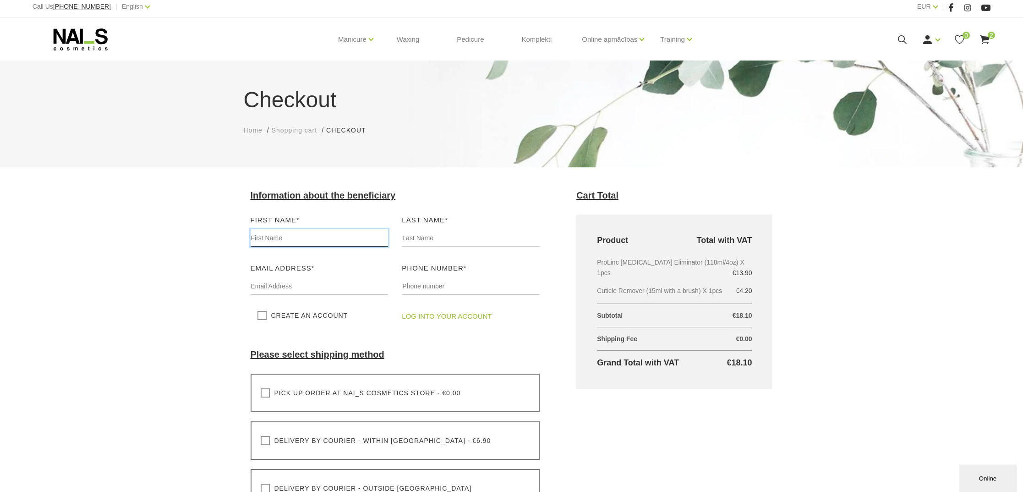
scroll to position [7, 0]
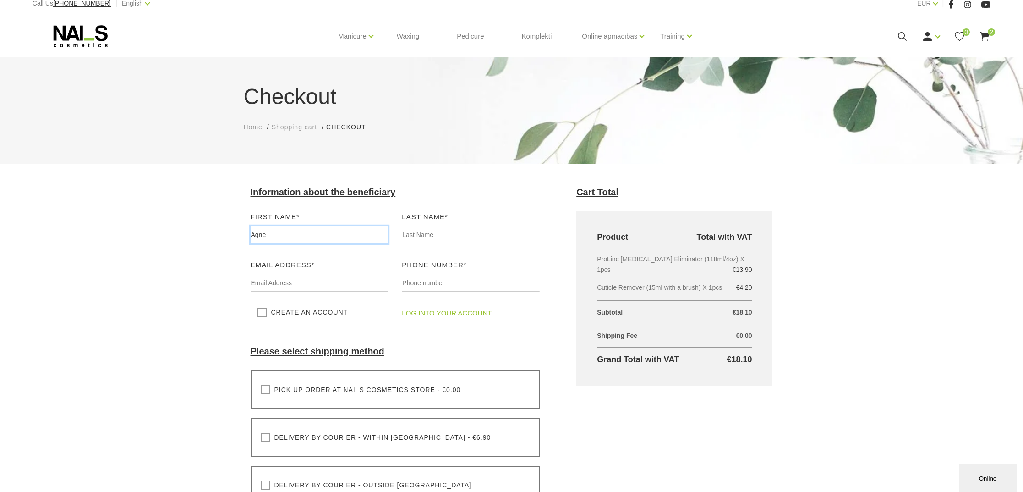
type input "Agne"
type input "Upite"
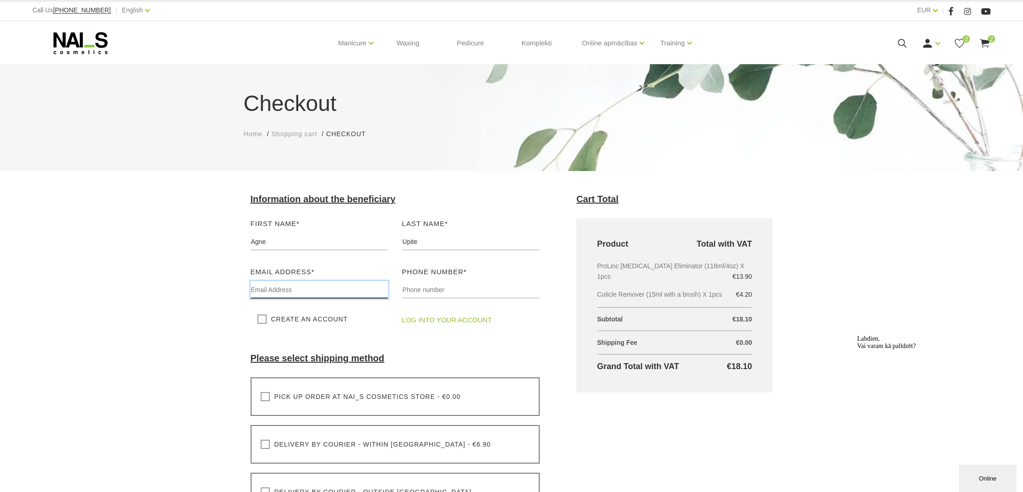
scroll to position [0, 0]
click at [269, 287] on input "text" at bounding box center [320, 289] width 138 height 17
type input "[EMAIL_ADDRESS][DOMAIN_NAME]"
type input "29794668"
click at [427, 204] on h4 "Please select shipping method" at bounding box center [396, 199] width 290 height 11
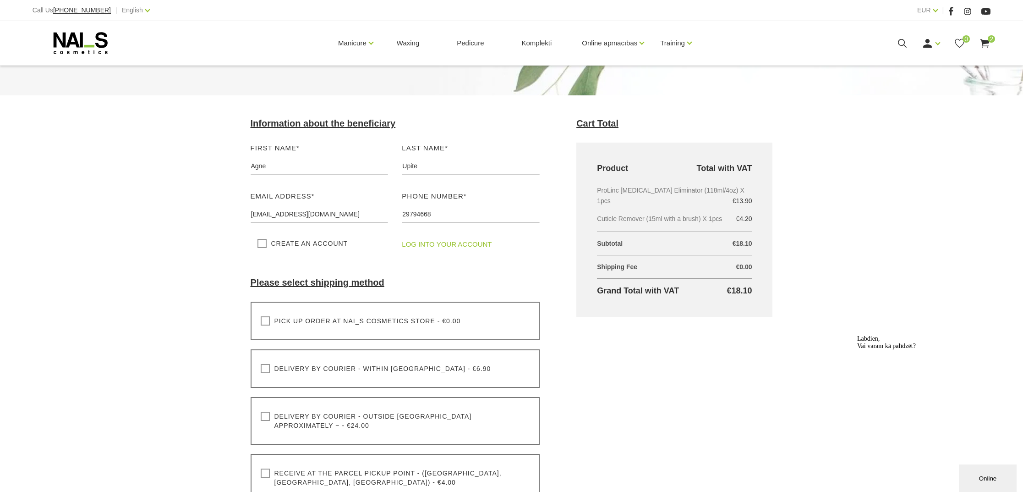
scroll to position [92, 0]
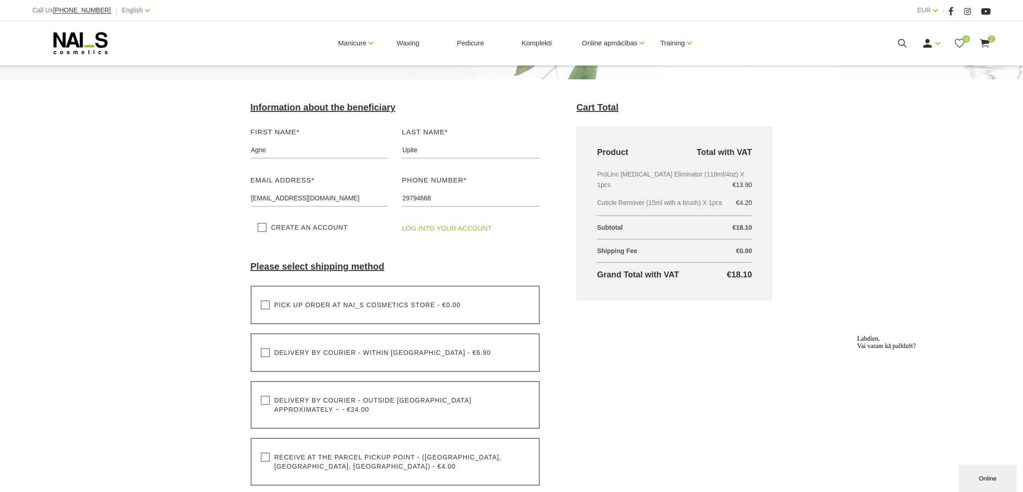
click at [263, 354] on label "Delivery by courier - within Latvia - €6.90" at bounding box center [376, 352] width 230 height 9
click at [0, 0] on input "Delivery by courier - within Latvia - €6.90" at bounding box center [0, 0] width 0 height 0
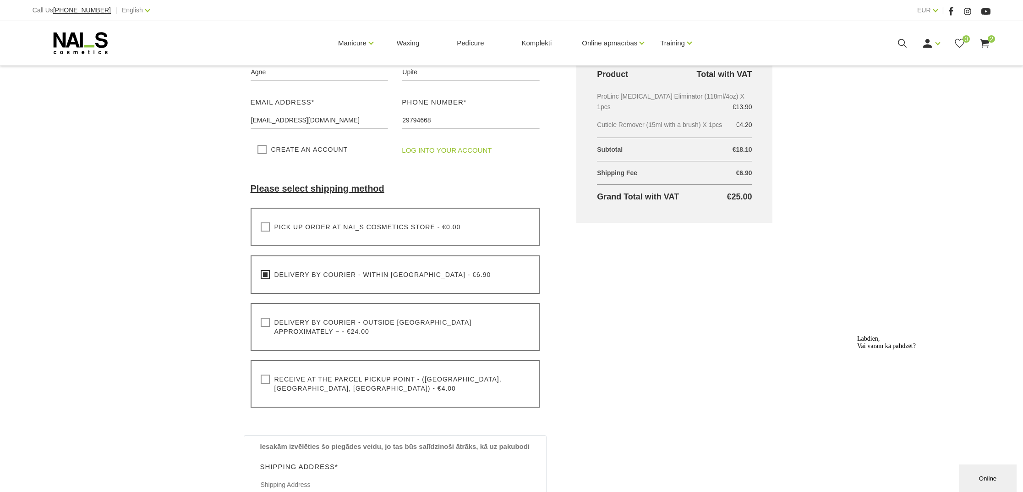
scroll to position [168, 0]
click at [265, 229] on label "Pick up order at NAI_S cosmetics store - €0.00" at bounding box center [361, 228] width 200 height 9
click at [0, 0] on input "Pick up order at NAI_S cosmetics store - €0.00" at bounding box center [0, 0] width 0 height 0
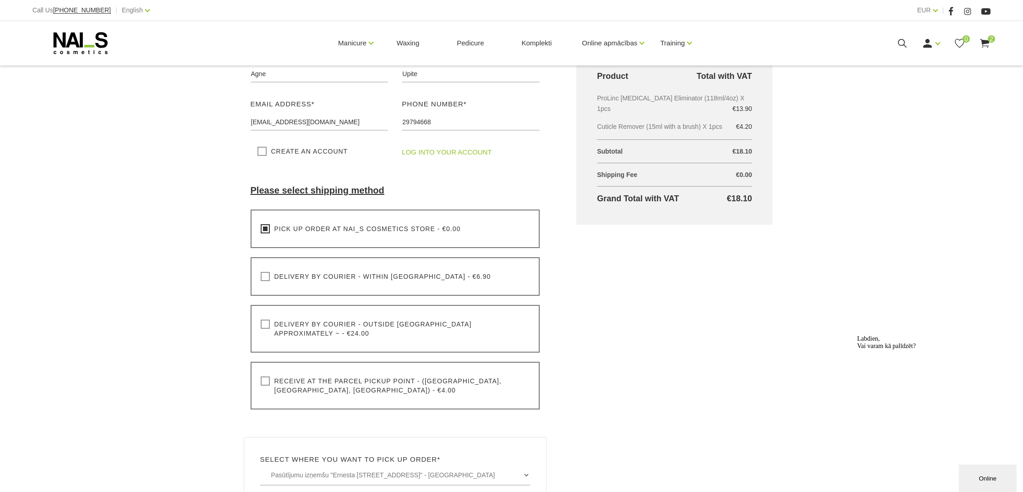
click at [264, 276] on label "Delivery by courier - within Latvia - €6.90" at bounding box center [376, 276] width 230 height 9
click at [0, 0] on input "Delivery by courier - within Latvia - €6.90" at bounding box center [0, 0] width 0 height 0
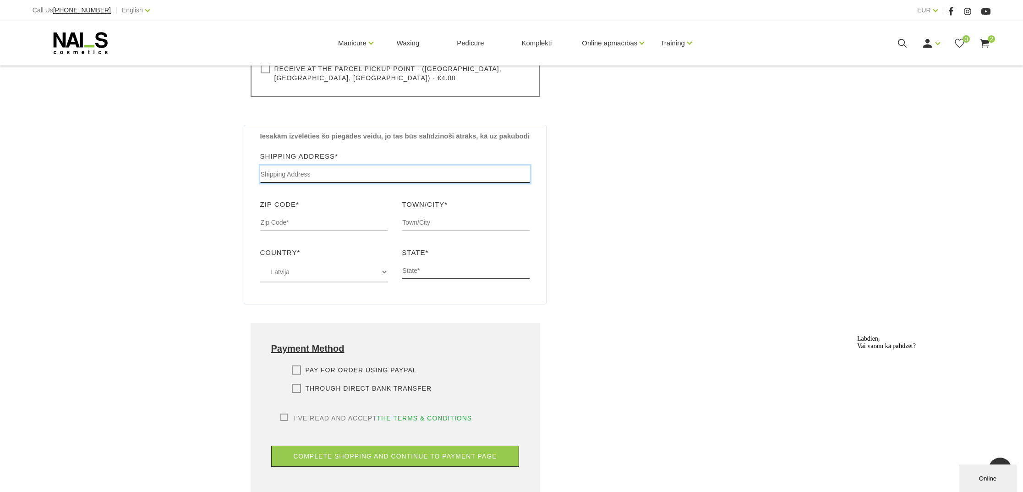
scroll to position [479, 0]
click at [527, 178] on input "text" at bounding box center [395, 174] width 270 height 17
click at [527, 177] on input "text" at bounding box center [395, 174] width 270 height 17
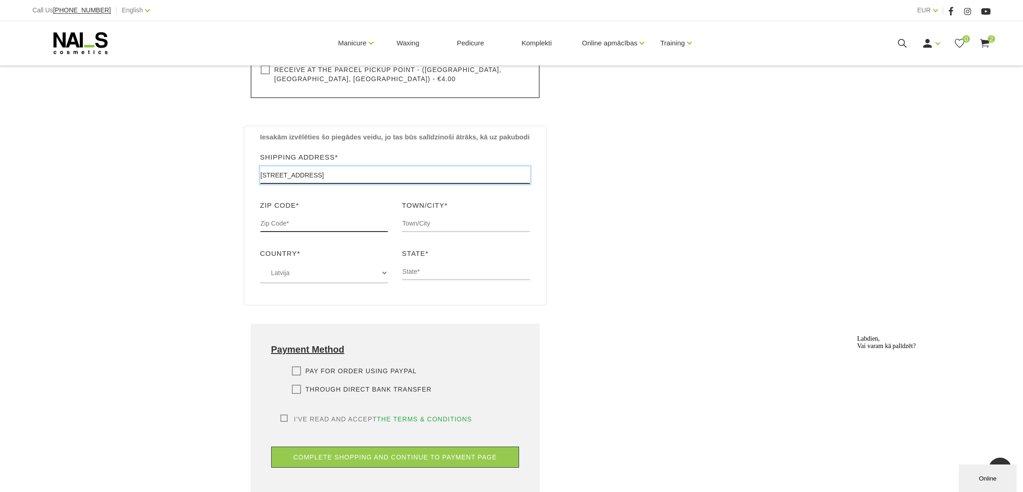
type input "Liela iela 19-58"
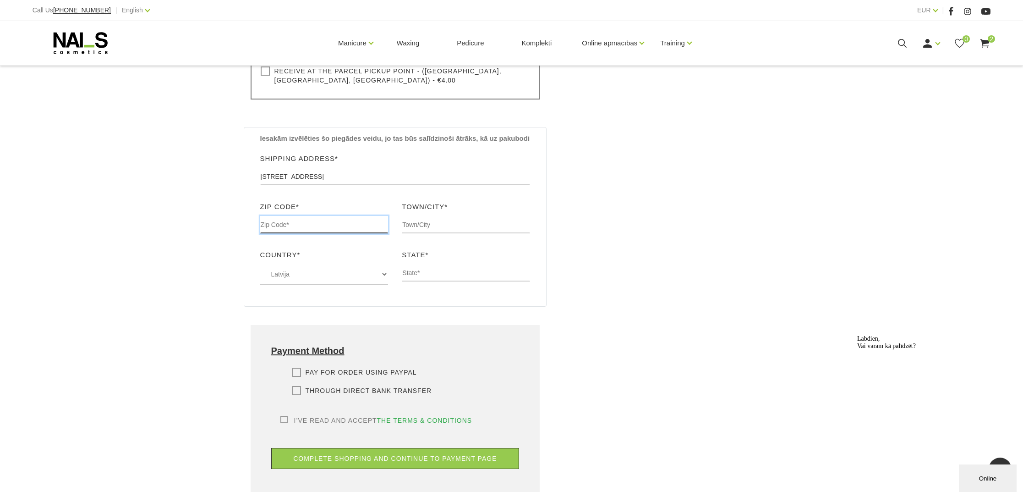
scroll to position [474, 0]
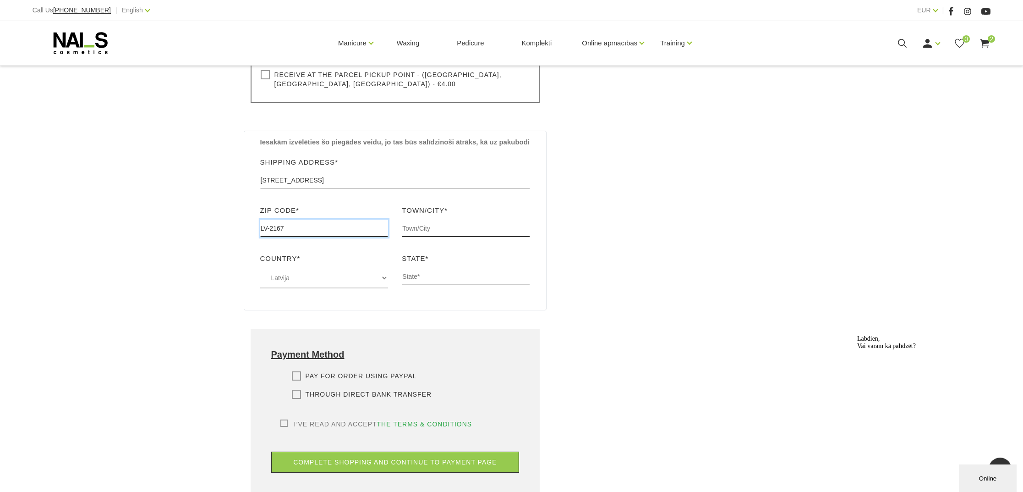
type input "LV-2167"
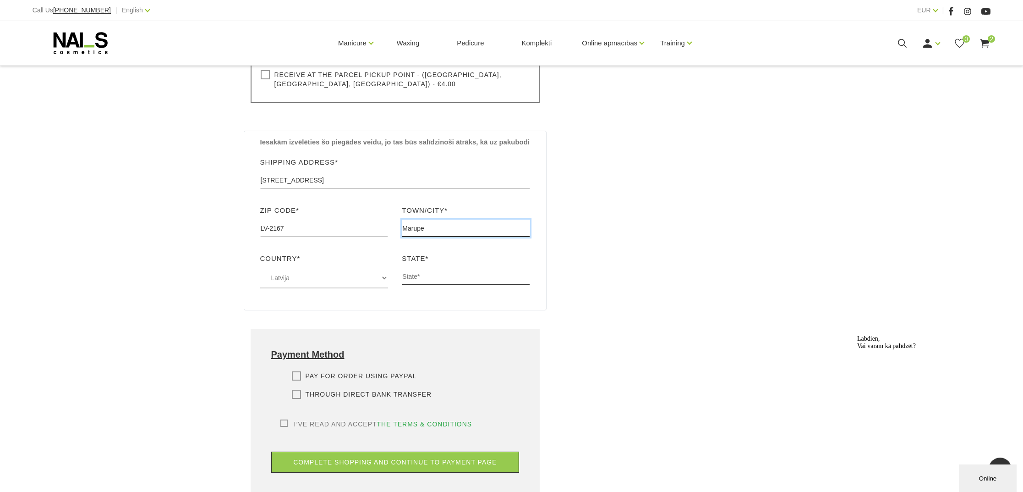
type input "Marupe"
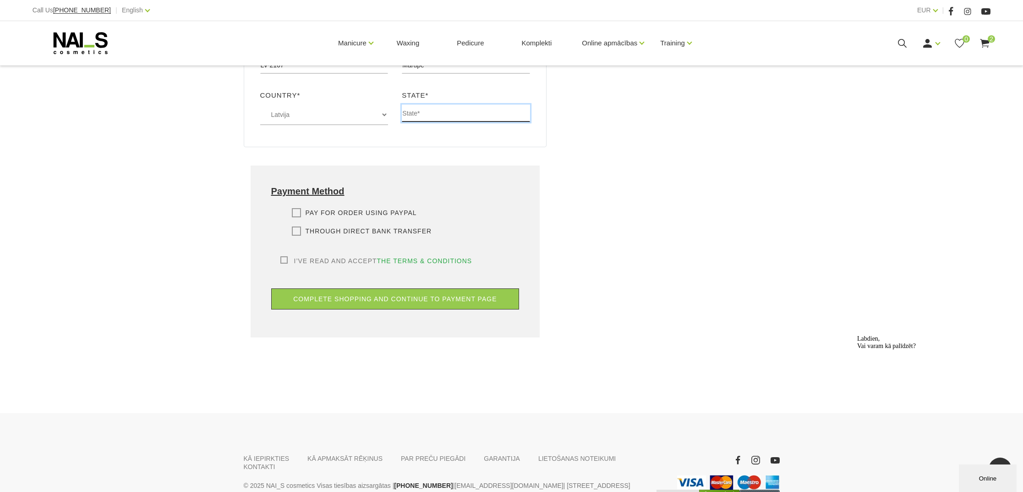
scroll to position [637, 0]
click at [294, 221] on div "Pay for order using PayPal Please select payment method I will pay through PayP…" at bounding box center [395, 232] width 248 height 48
click at [298, 213] on label "Pay for order using PayPal" at bounding box center [354, 212] width 125 height 9
click at [0, 0] on input "Pay for order using PayPal" at bounding box center [0, 0] width 0 height 0
click at [284, 261] on label "I’ve read and accept the terms & conditions" at bounding box center [376, 260] width 192 height 9
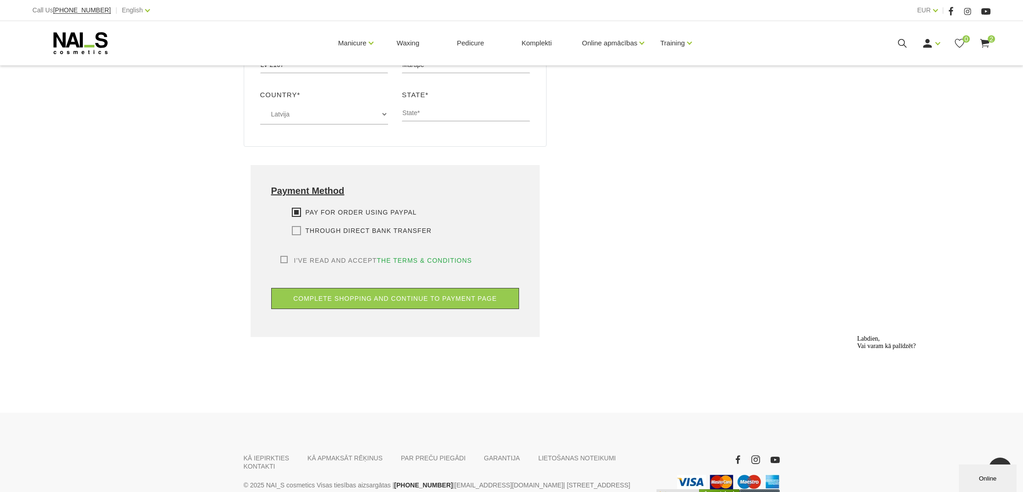
click at [0, 0] on input "I’ve read and accept the terms & conditions" at bounding box center [0, 0] width 0 height 0
drag, startPoint x: 355, startPoint y: 295, endPoint x: 363, endPoint y: 296, distance: 8.0
click at [355, 295] on button "complete shopping and continue to payment page" at bounding box center [395, 298] width 248 height 21
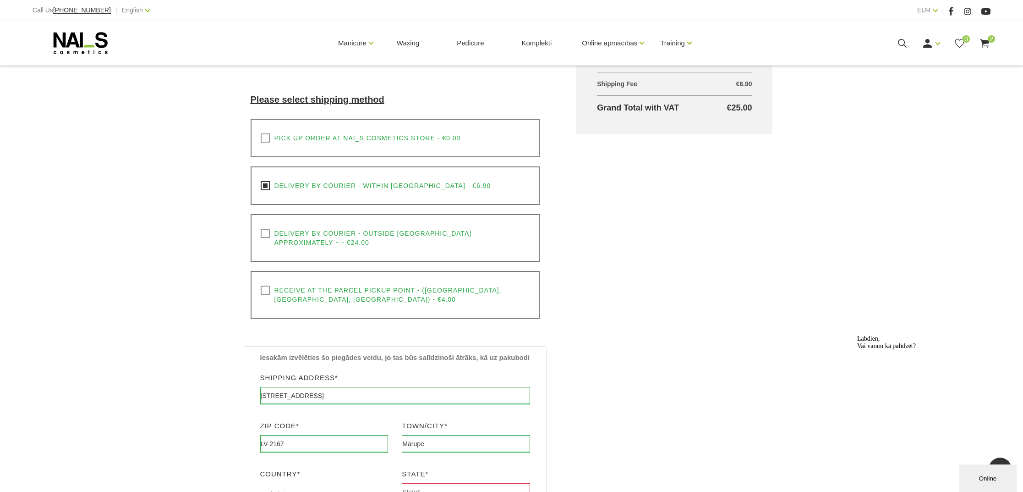
scroll to position [258, 0]
click at [269, 285] on label "Receive at the parcel pickup point - (Latvia, Lithuania, Estonia) - €4.00" at bounding box center [395, 294] width 269 height 18
click at [0, 0] on input "Receive at the parcel pickup point - (Latvia, Lithuania, Estonia) - €4.00" at bounding box center [0, 0] width 0 height 0
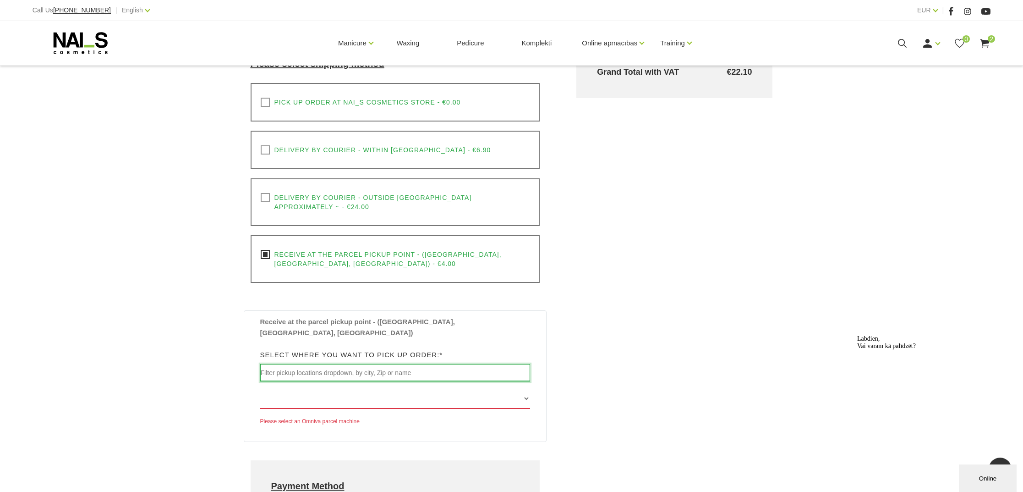
scroll to position [296, 0]
click at [444, 362] on input "text" at bounding box center [395, 370] width 270 height 17
type input "6"
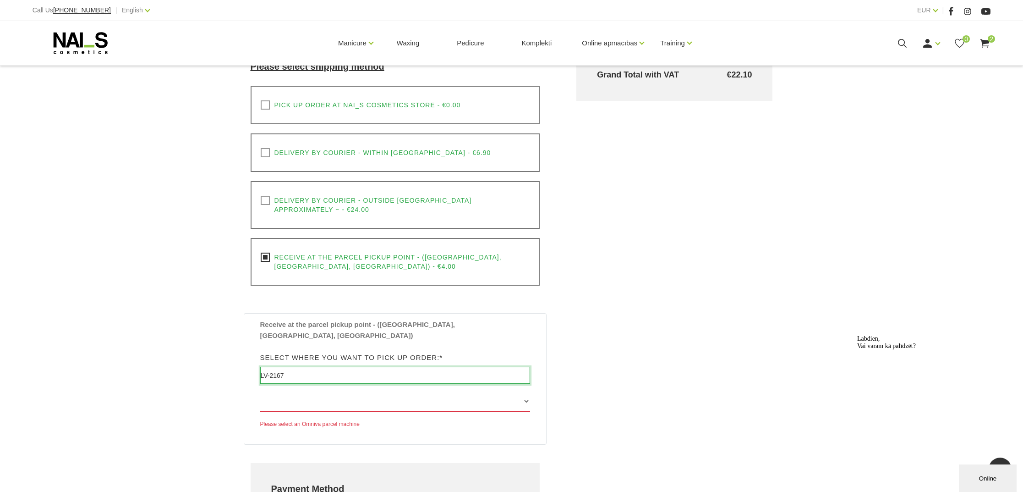
click at [270, 367] on input "LV-2167" at bounding box center [395, 375] width 270 height 17
type input "2167"
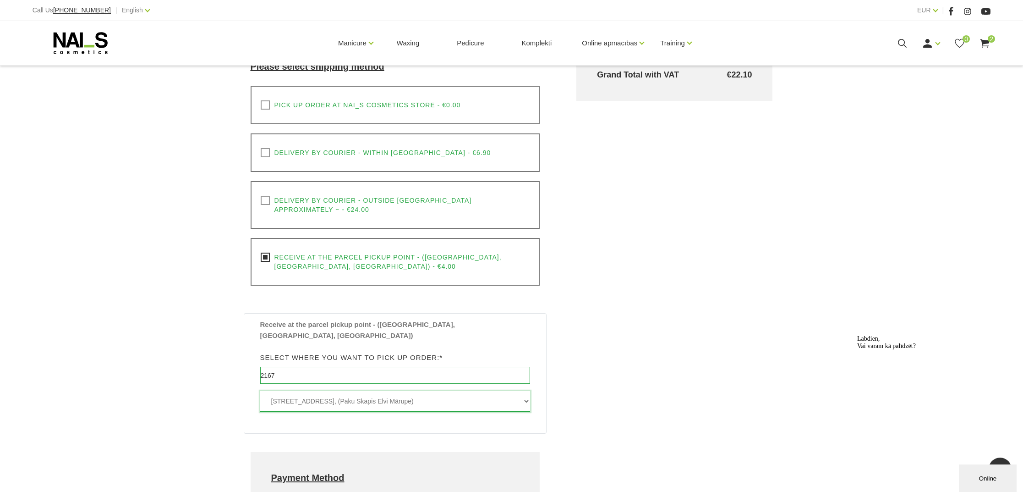
select select "[STREET_ADDRESS], (Paku Skapis Business Garden [GEOGRAPHIC_DATA])"
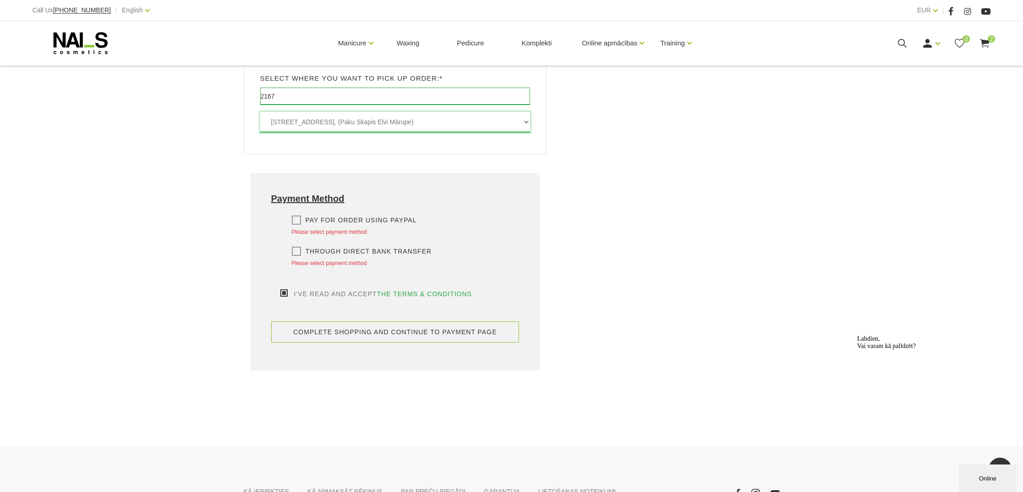
scroll to position [581, 0]
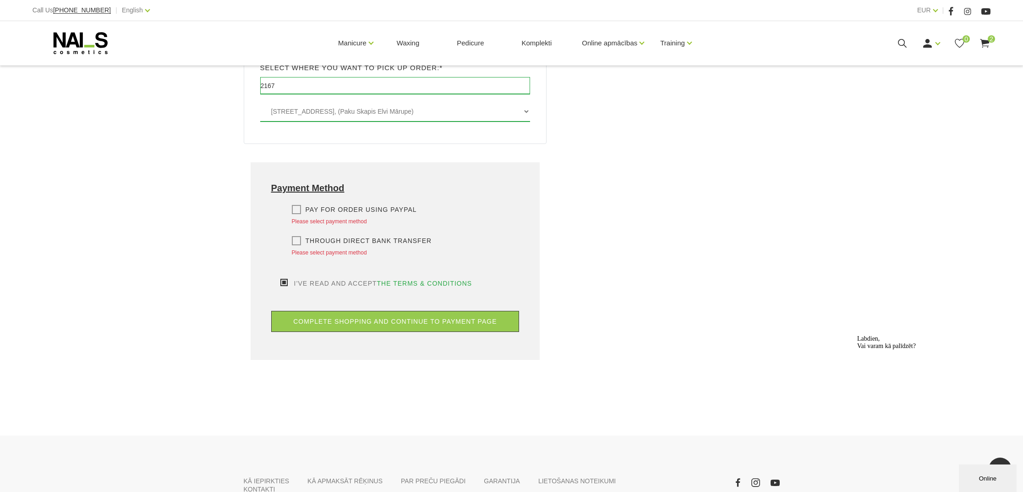
click at [296, 236] on label "Through direct Bank transfer" at bounding box center [362, 240] width 140 height 9
click at [0, 0] on input "Through direct Bank transfer" at bounding box center [0, 0] width 0 height 0
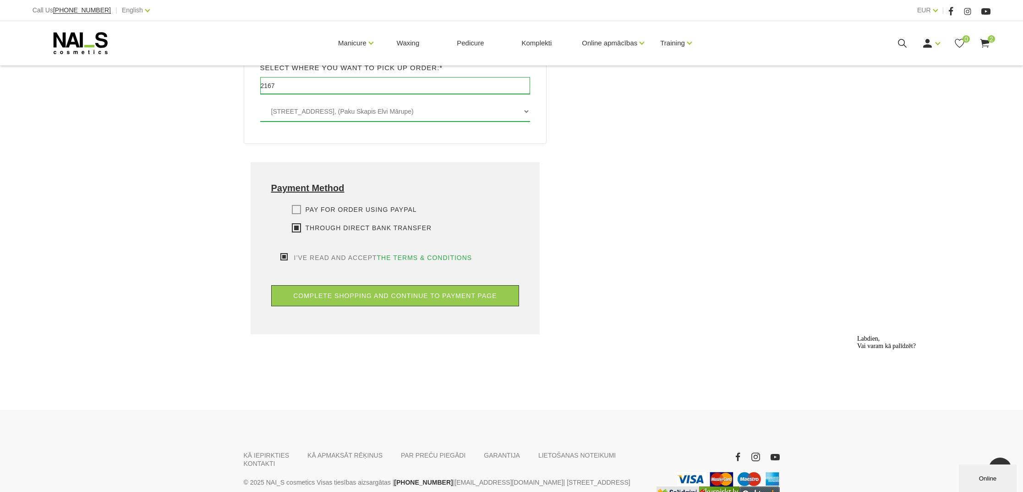
click at [299, 205] on label "Pay for order using PayPal" at bounding box center [354, 209] width 125 height 9
click at [0, 0] on input "Pay for order using PayPal" at bounding box center [0, 0] width 0 height 0
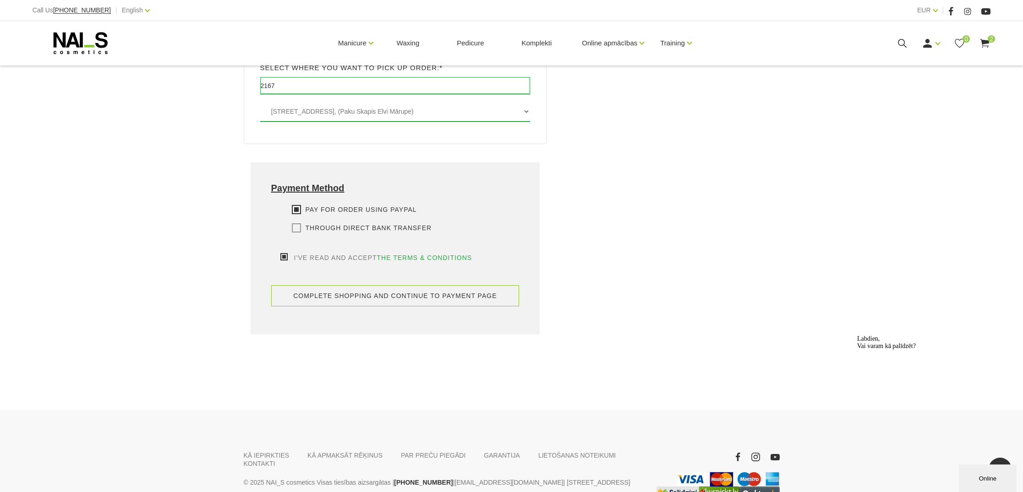
click at [312, 285] on button "complete shopping and continue to payment page" at bounding box center [395, 295] width 248 height 21
